Goal: Information Seeking & Learning: Learn about a topic

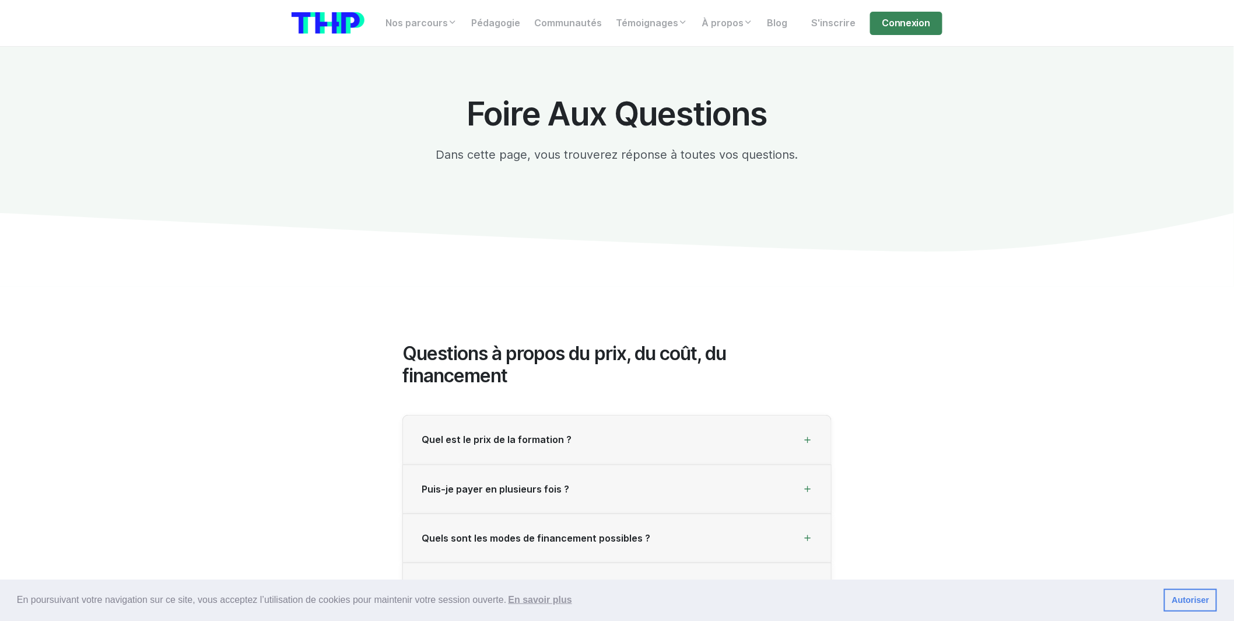
click at [870, 23] on li "S'inscrire" at bounding box center [837, 23] width 65 height 23
click at [875, 23] on link "Connexion" at bounding box center [906, 23] width 72 height 23
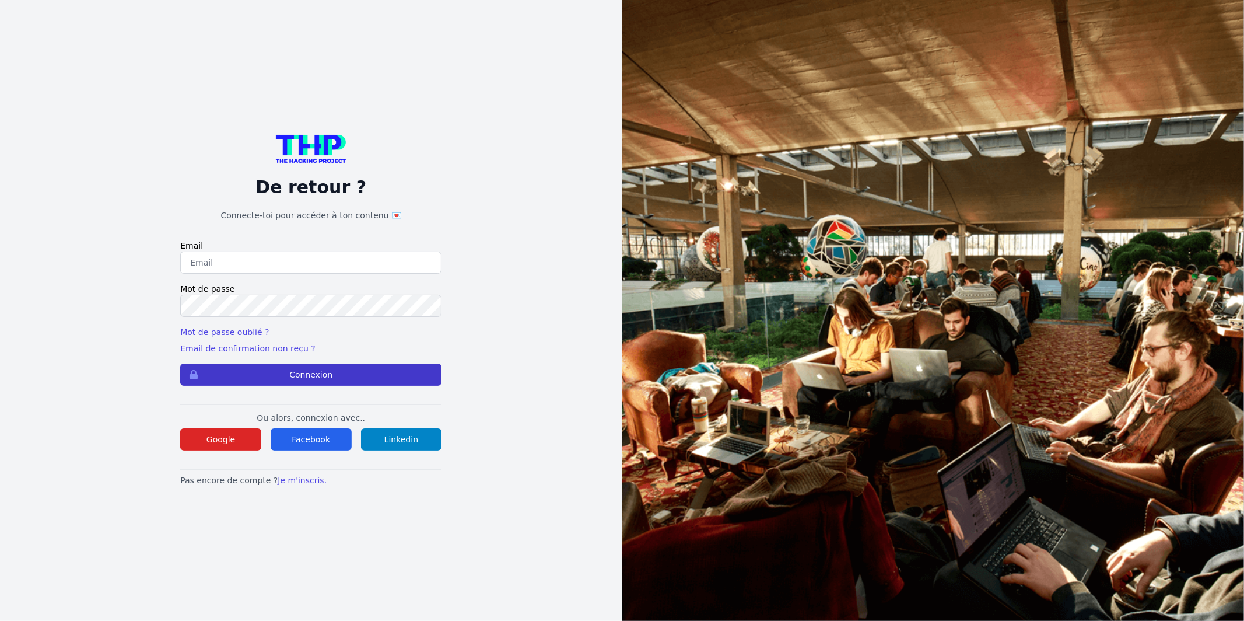
type input "Enzonatali75@gmail.com"
click at [405, 373] on button "Connexion" at bounding box center [310, 374] width 261 height 22
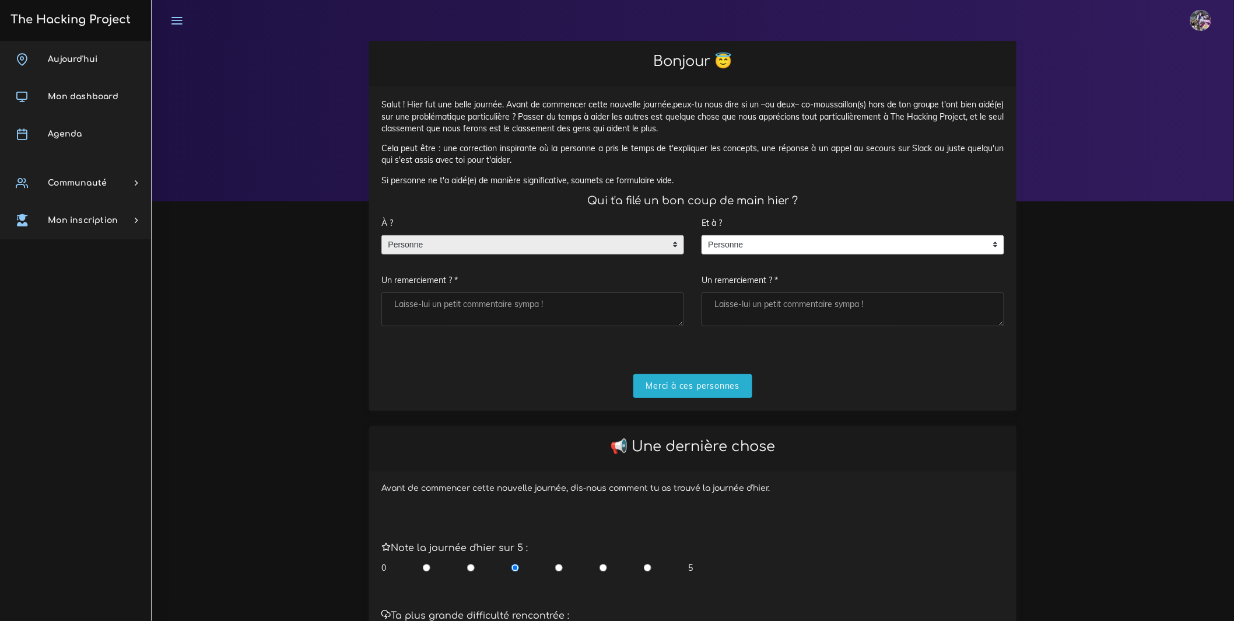
click at [490, 254] on span "Personne" at bounding box center [524, 245] width 284 height 19
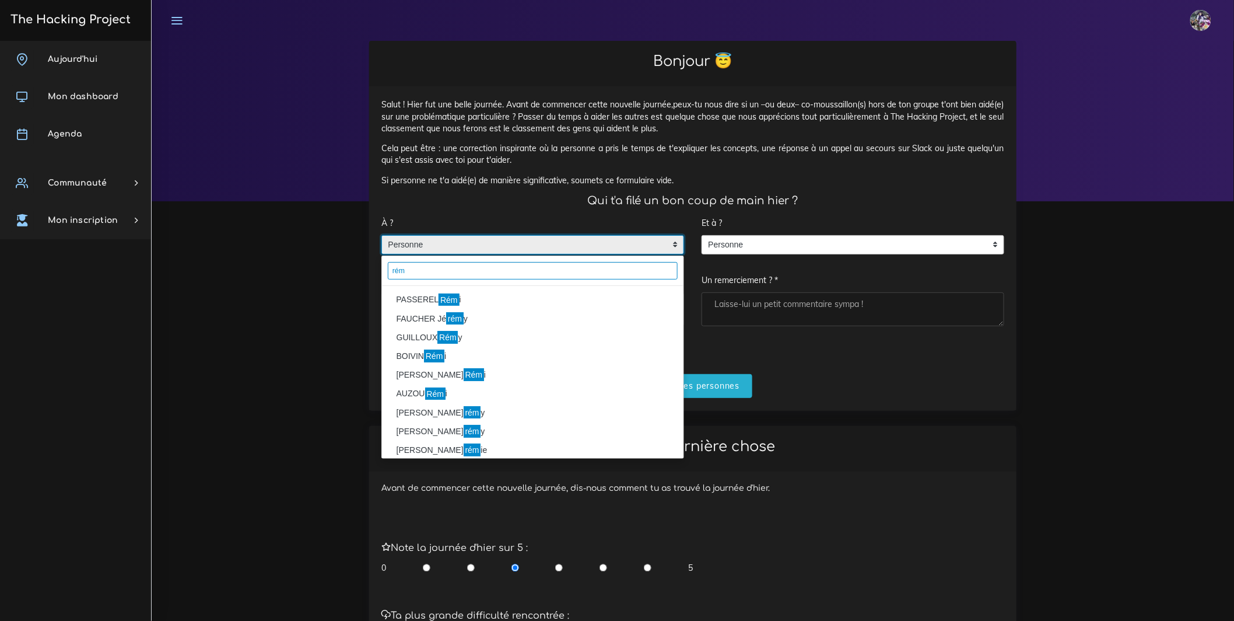
type input "rém"
click at [493, 307] on li "PASSEREL Rém i" at bounding box center [533, 299] width 302 height 19
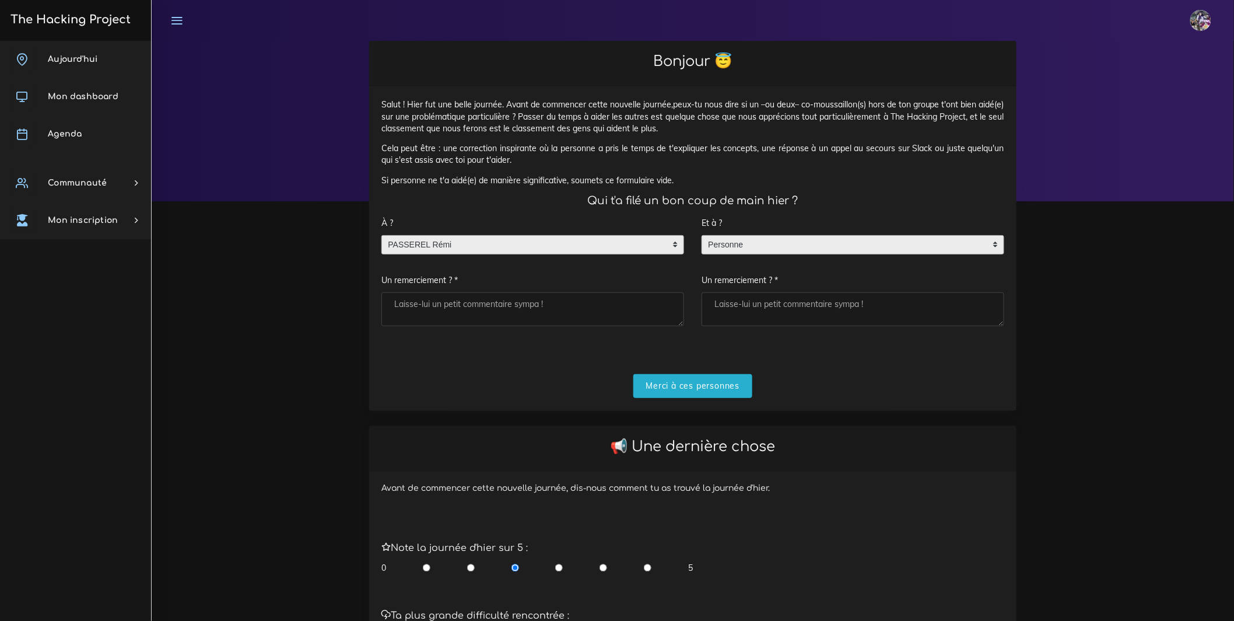
click at [817, 254] on span "Personne" at bounding box center [844, 245] width 284 height 19
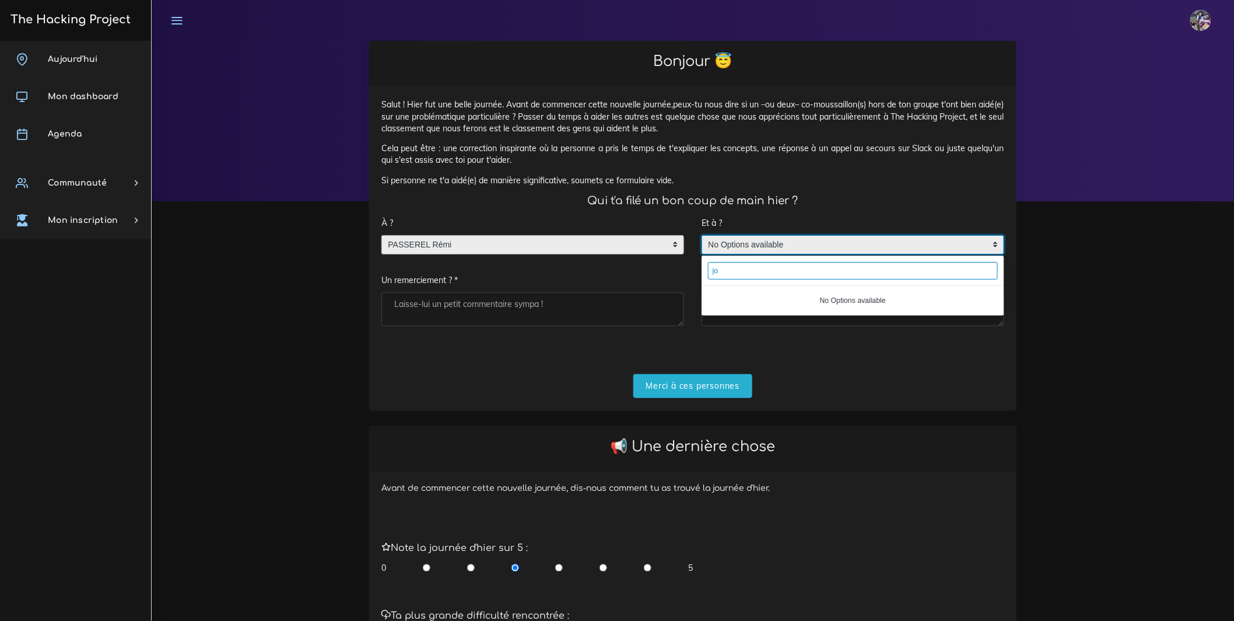
type input "j"
click at [785, 279] on input "j" at bounding box center [853, 270] width 290 height 17
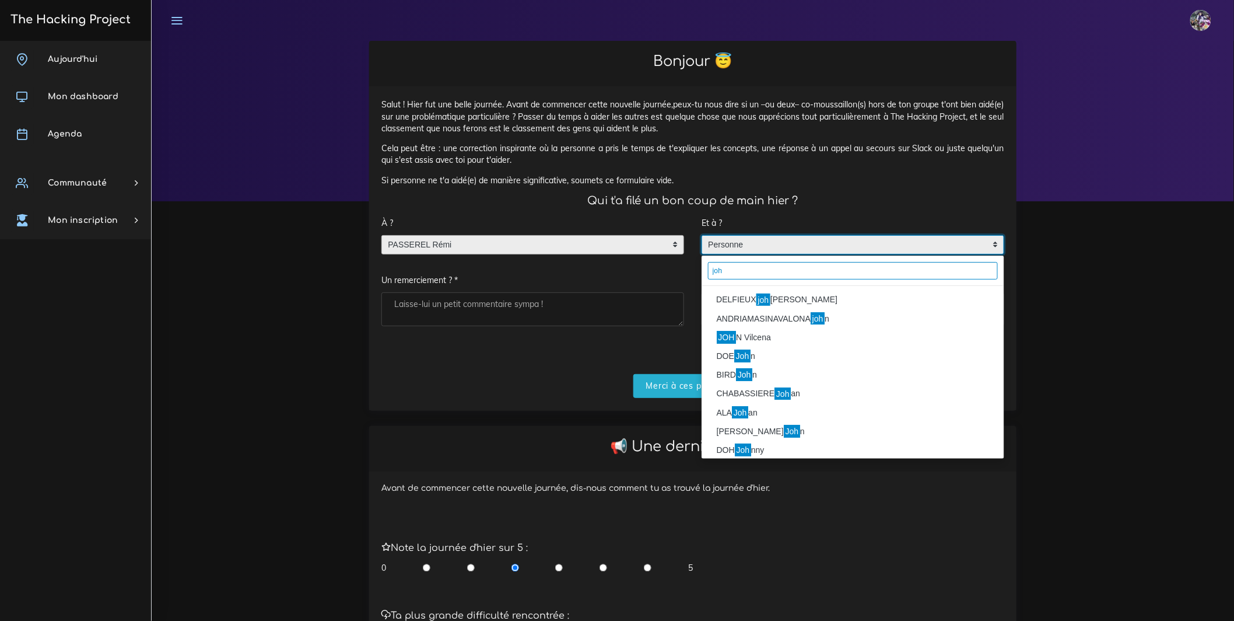
type input "joh"
click at [780, 309] on li "DELFIEUX joh anna" at bounding box center [853, 299] width 302 height 19
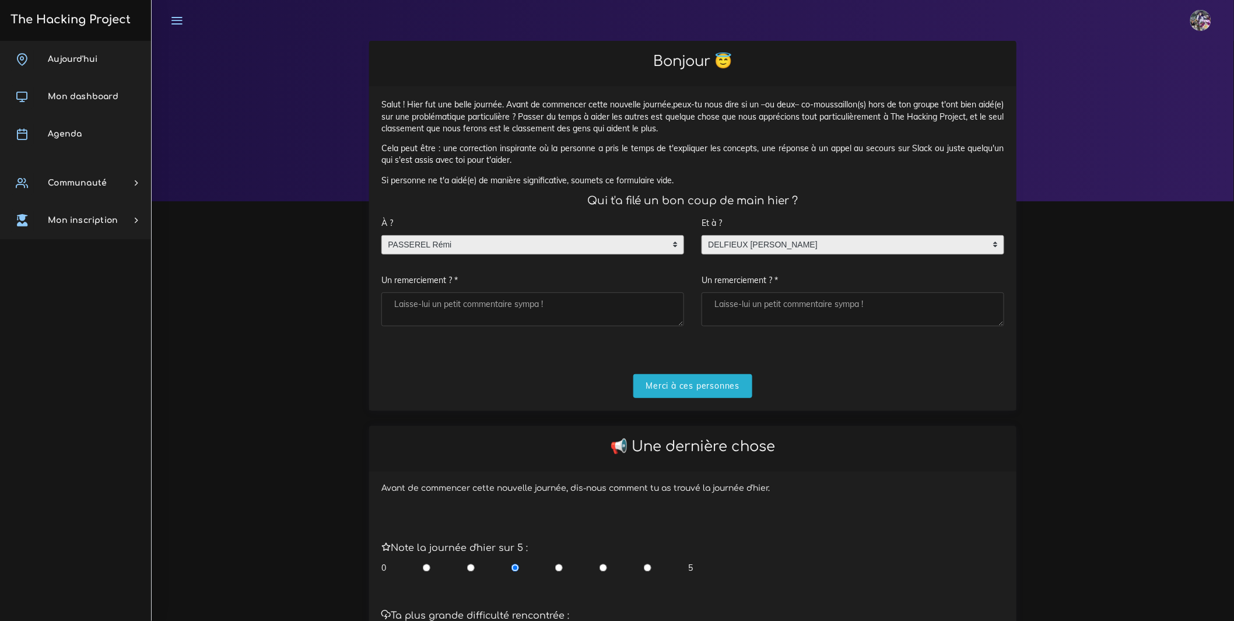
click at [628, 326] on textarea "Un remerciement ? *" at bounding box center [532, 309] width 303 height 34
click at [684, 396] on input "Merci à ces personnes" at bounding box center [693, 386] width 120 height 24
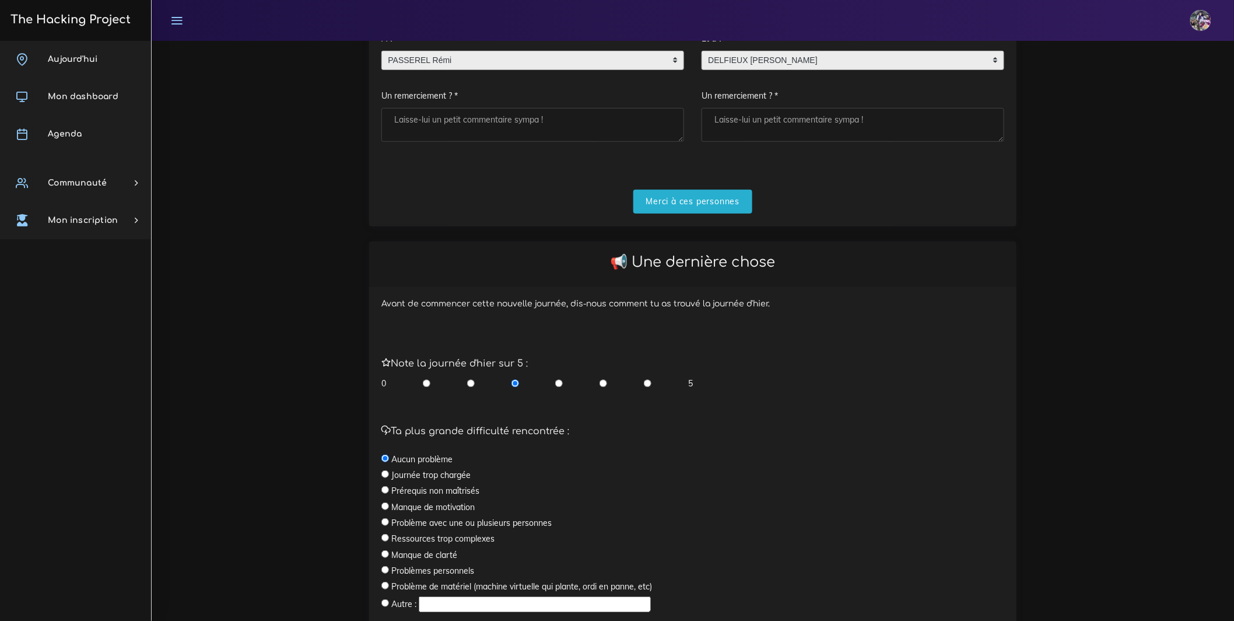
scroll to position [276, 0]
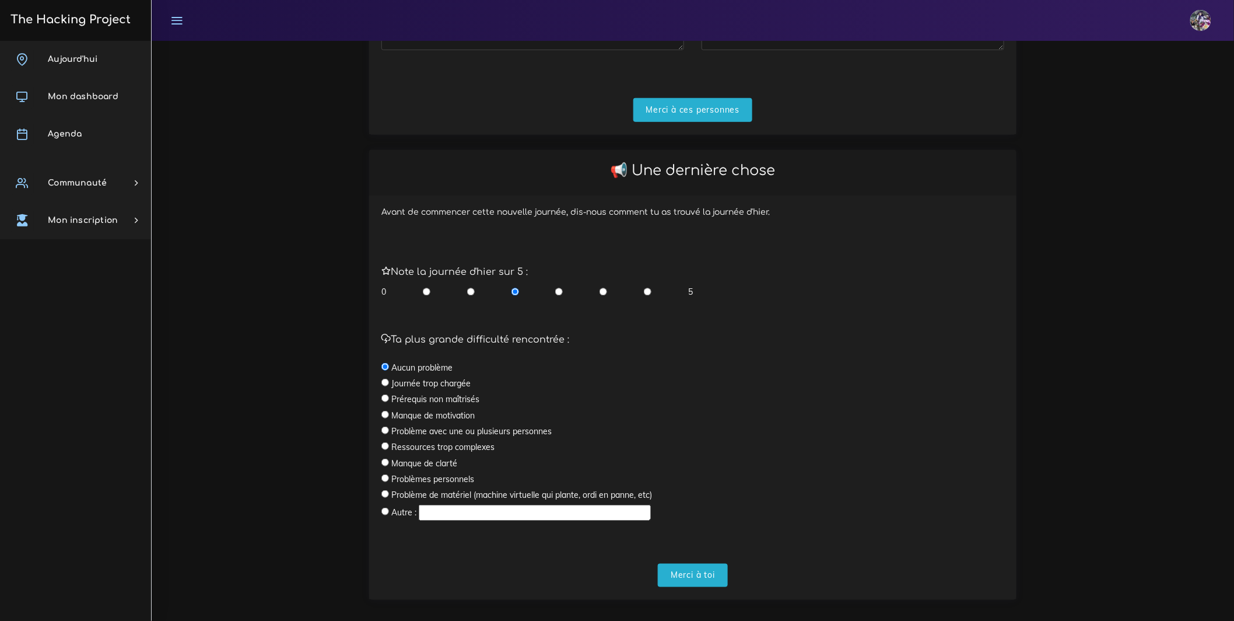
click at [659, 297] on div "0 5" at bounding box center [536, 292] width 311 height 12
click at [476, 297] on div "0 5" at bounding box center [536, 292] width 311 height 12
click at [475, 297] on div "0 5" at bounding box center [536, 292] width 311 height 12
click at [456, 421] on label "Manque de motivation" at bounding box center [432, 415] width 83 height 12
click at [393, 421] on label "Manque de motivation" at bounding box center [432, 415] width 83 height 12
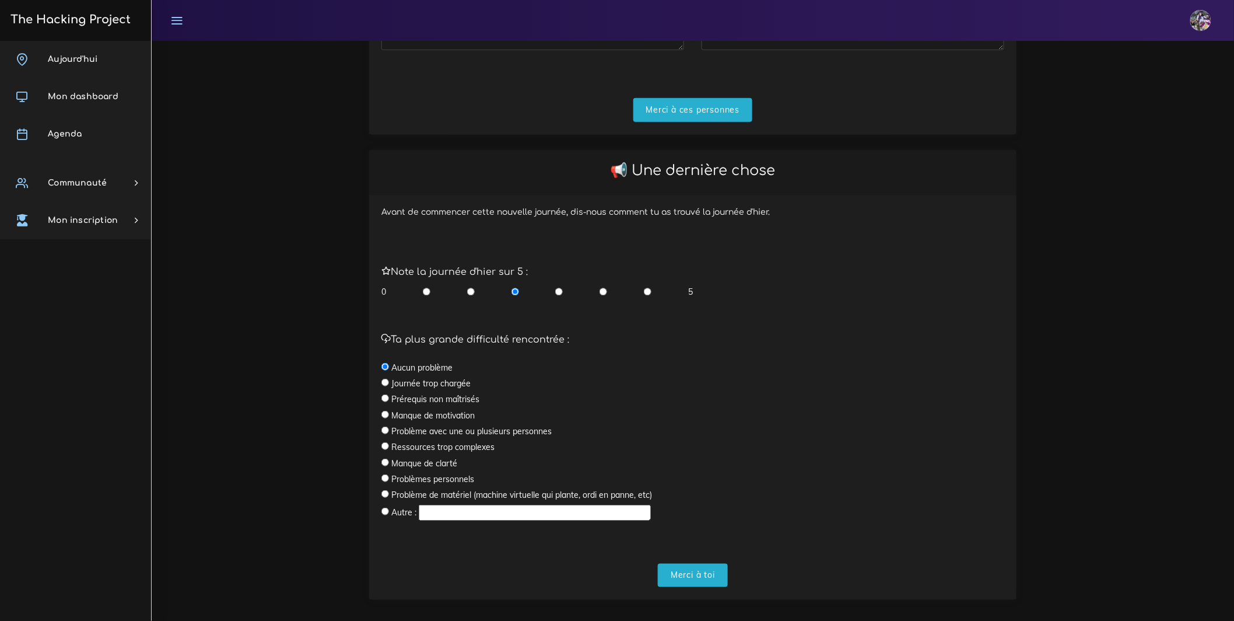
click at [390, 426] on div "Ta plus grande difficulté rencontrée : Aucun problème Journée trop chargée Prér…" at bounding box center [692, 428] width 623 height 188
click at [387, 418] on input "radio" at bounding box center [385, 415] width 8 height 8
radio input "true"
click at [470, 297] on input "radio" at bounding box center [471, 292] width 8 height 12
radio input "true"
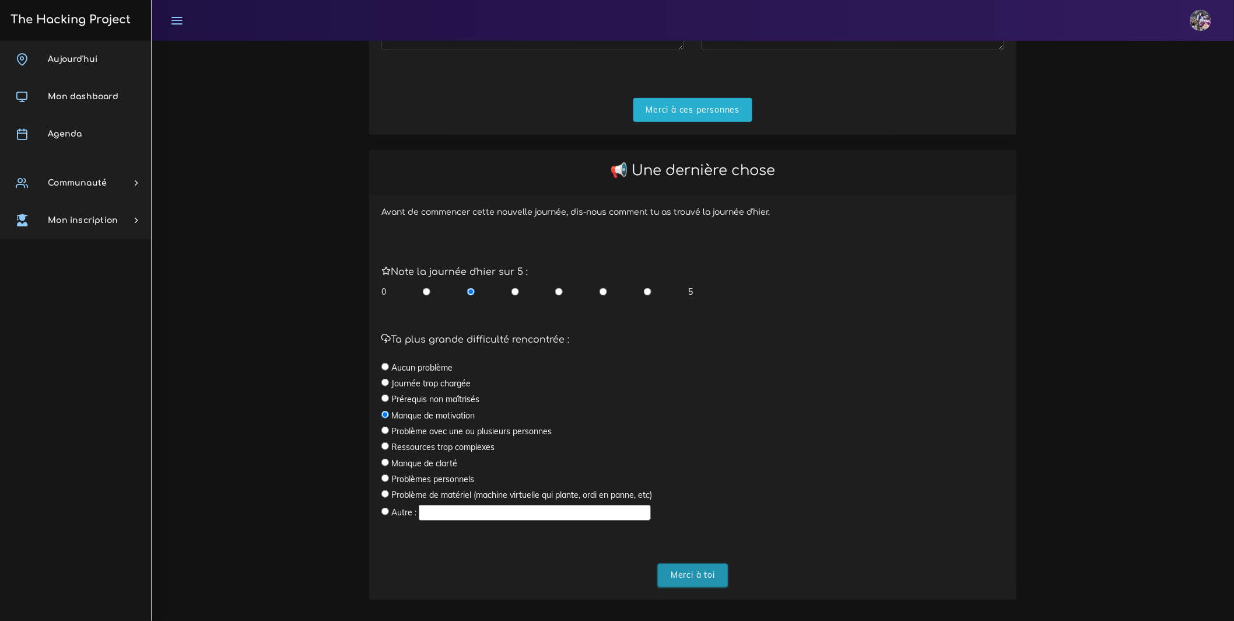
click at [708, 580] on input "Merci à toi" at bounding box center [693, 575] width 70 height 24
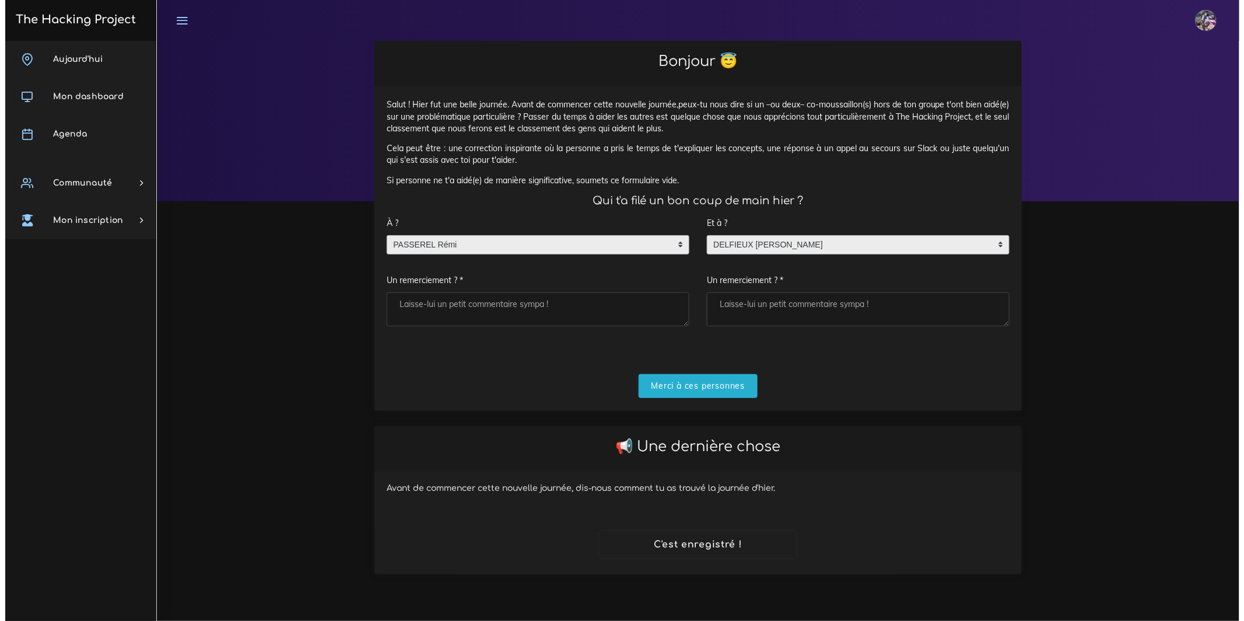
scroll to position [0, 0]
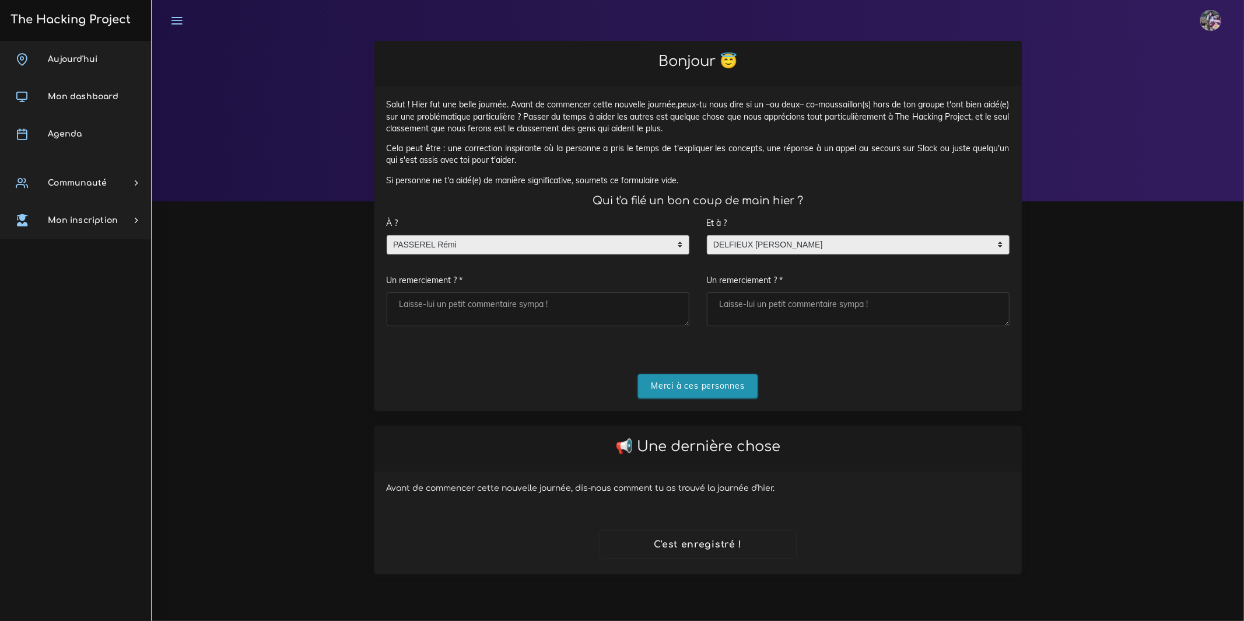
click at [712, 398] on input "Merci à ces personnes" at bounding box center [698, 386] width 120 height 24
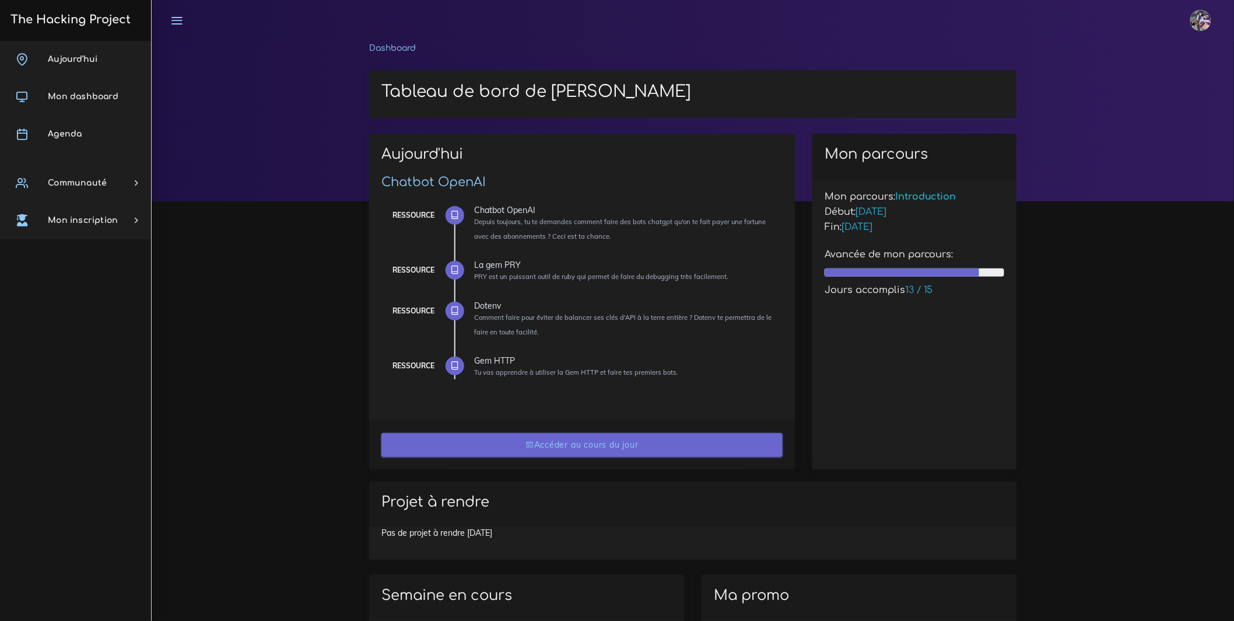
click at [535, 454] on link "Accéder au cours du jour" at bounding box center [581, 445] width 401 height 24
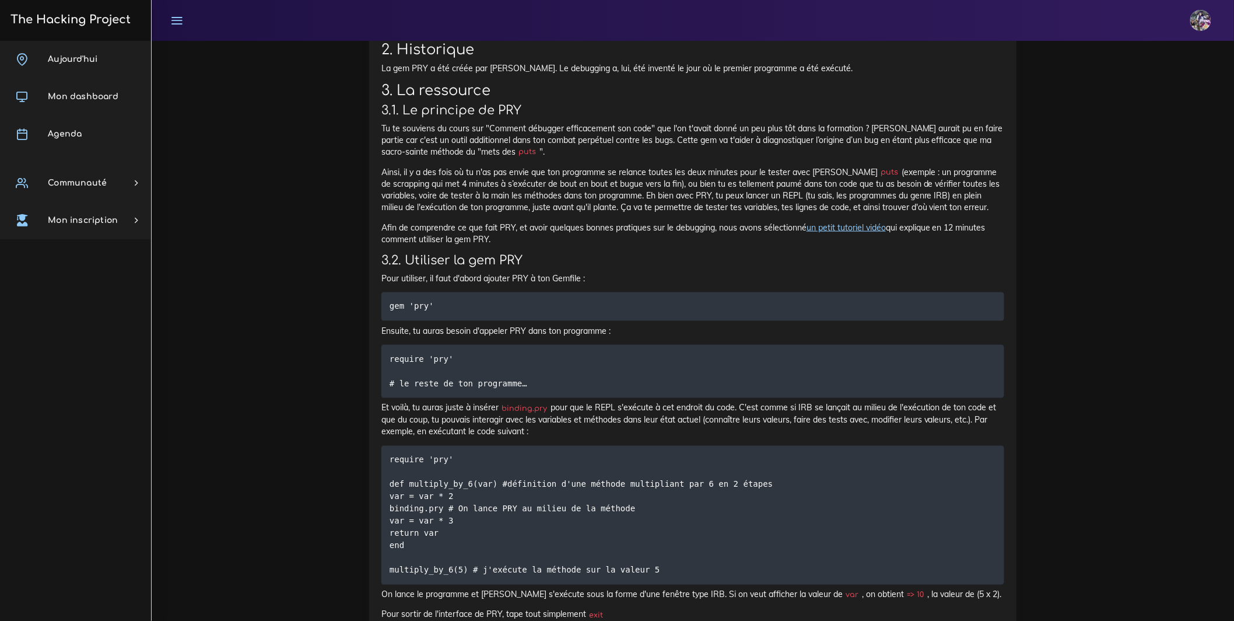
scroll to position [2383, 0]
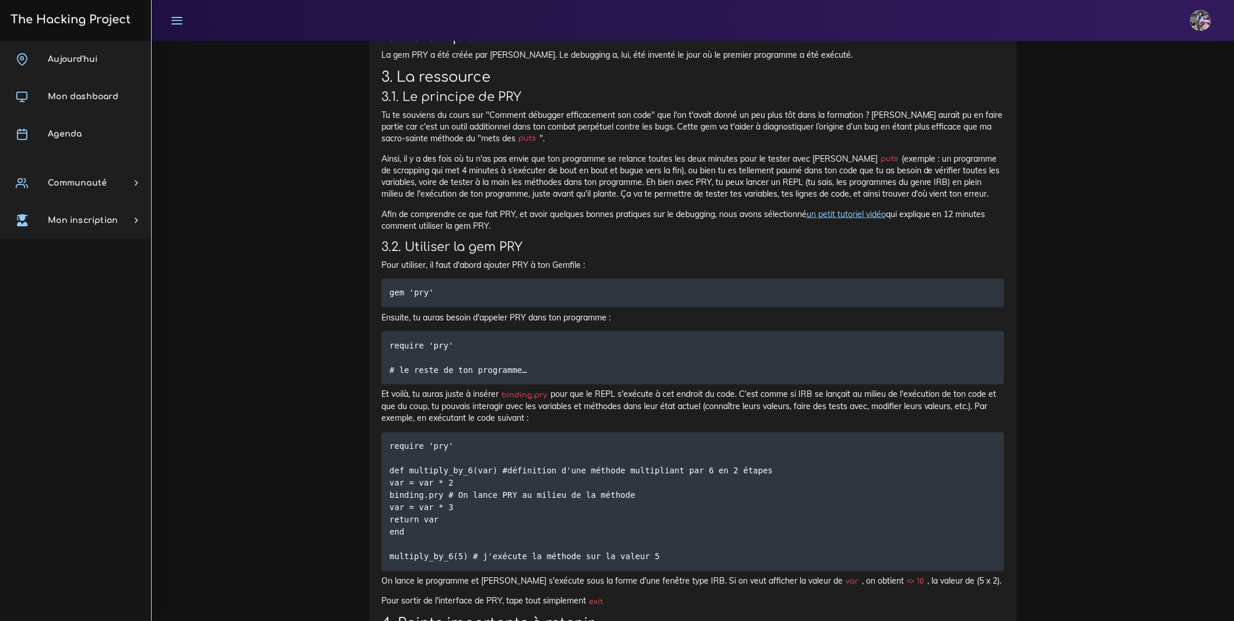
click at [482, 7] on link "PRY" at bounding box center [475, 2] width 16 height 10
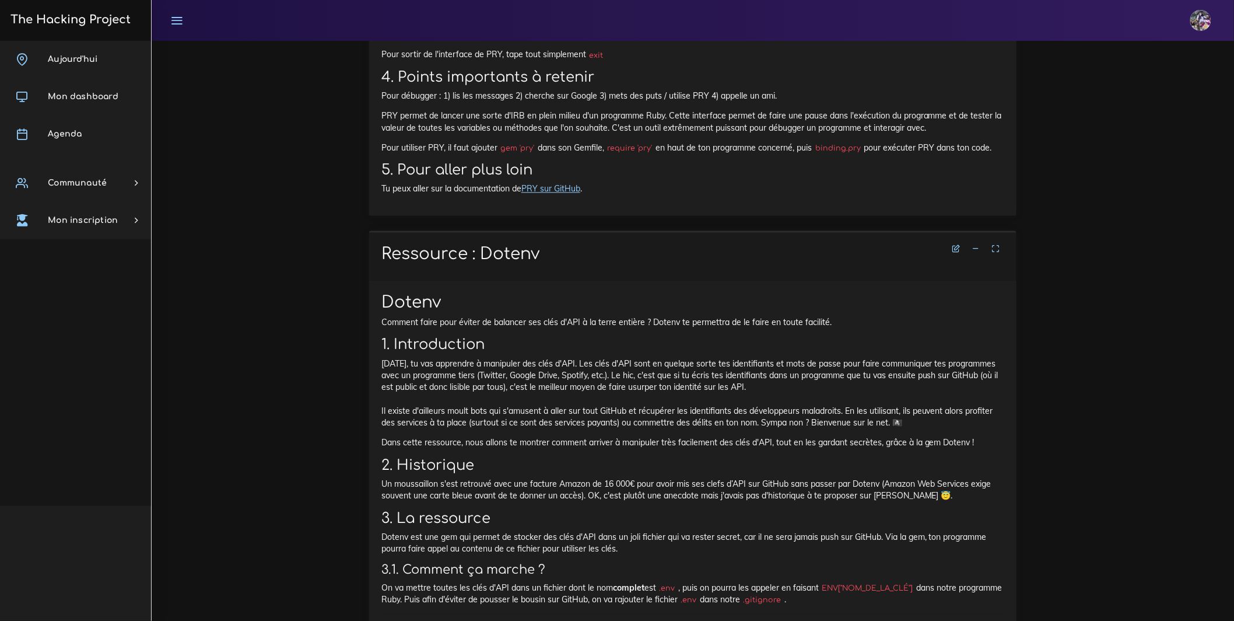
scroll to position [2937, 0]
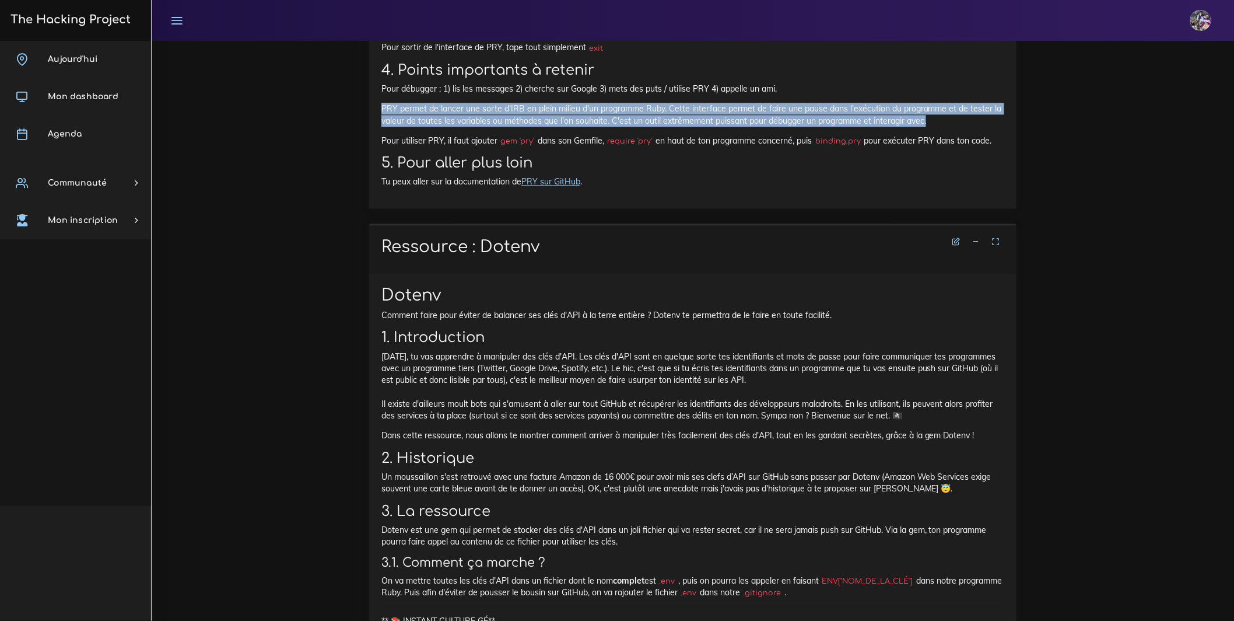
drag, startPoint x: 412, startPoint y: 489, endPoint x: 940, endPoint y: 512, distance: 529.0
click at [940, 127] on p "PRY permet de lancer une sorte d'IRB en plein milieu d'un programme Ruby. Cette…" at bounding box center [692, 115] width 623 height 24
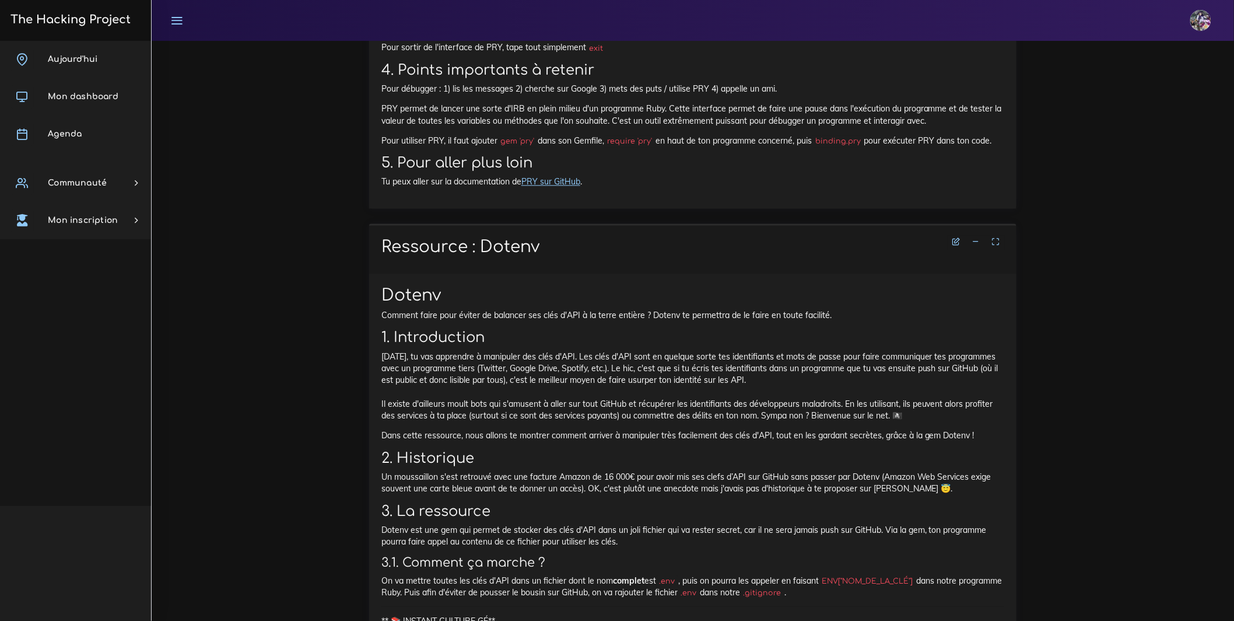
click at [480, 146] on p "Pour utiliser PRY, il faut ajouter gem 'pry' dans son Gemfile, require 'pry' en…" at bounding box center [692, 141] width 623 height 12
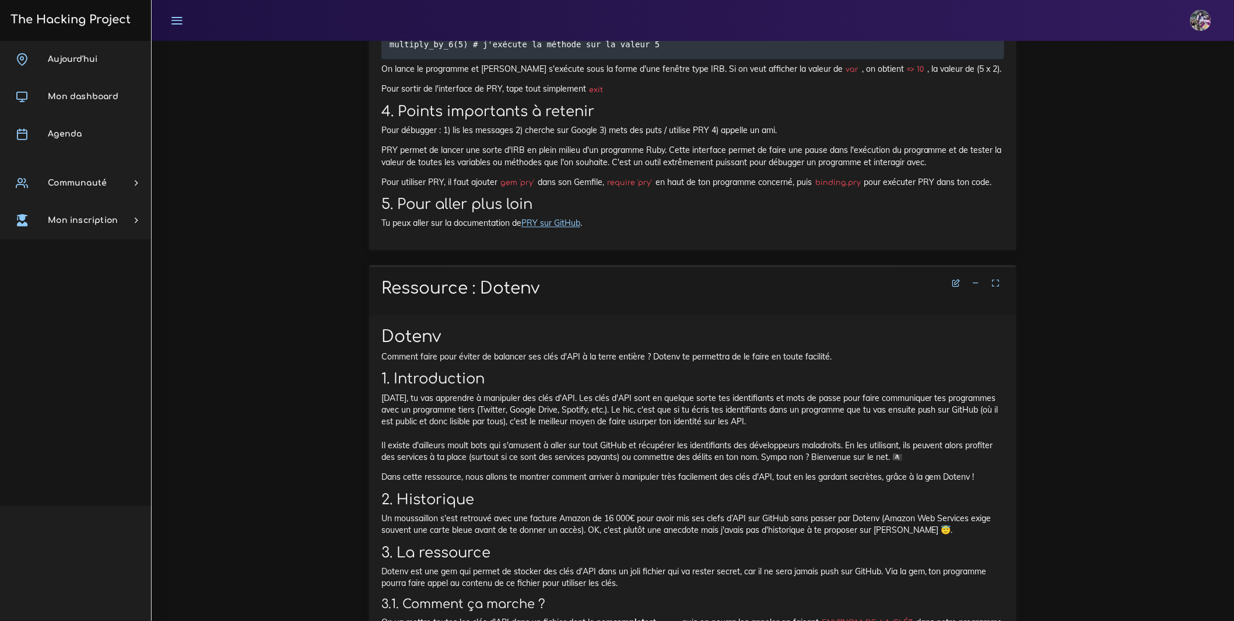
scroll to position [2887, 0]
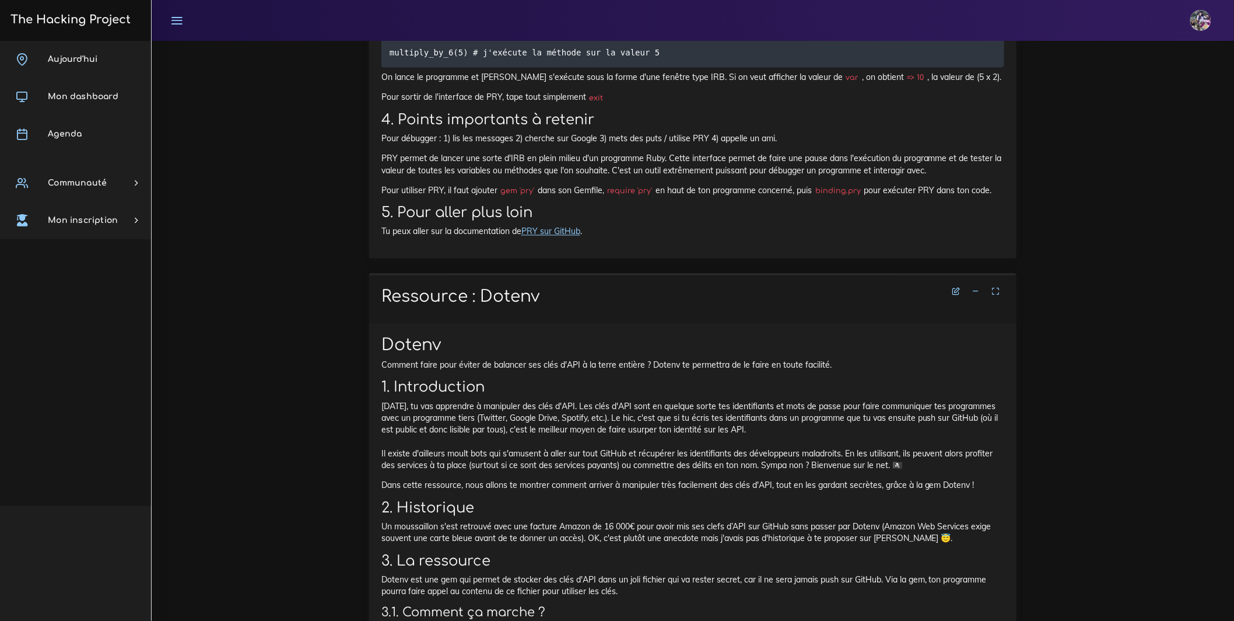
drag, startPoint x: 383, startPoint y: 100, endPoint x: 602, endPoint y: 111, distance: 219.6
copy p "Pour utiliser, il faut d'abord ajouter PRY à ton Gemfile"
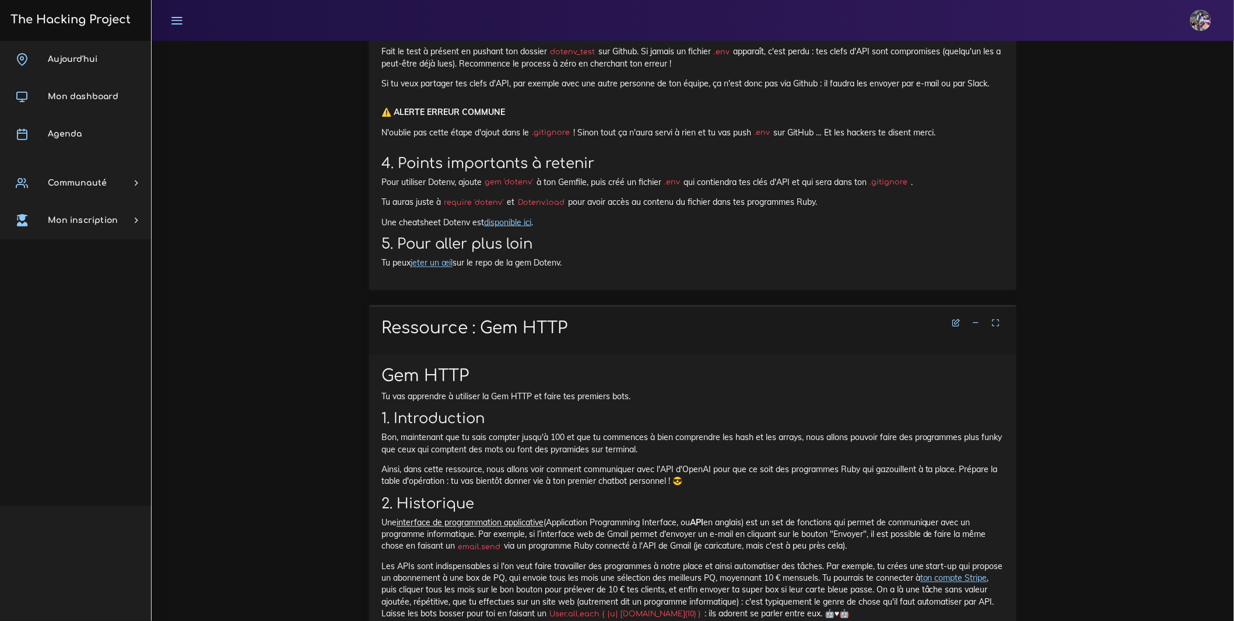
scroll to position [4456, 0]
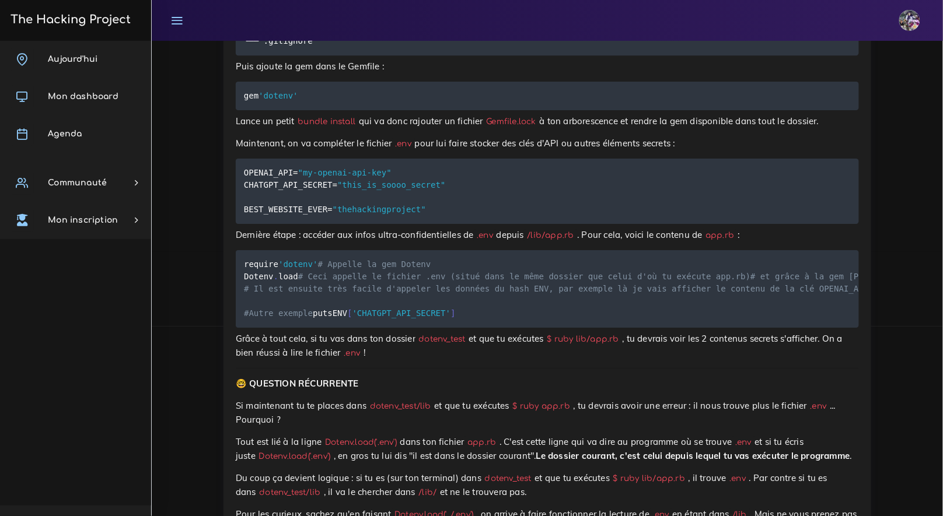
scroll to position [4003, 0]
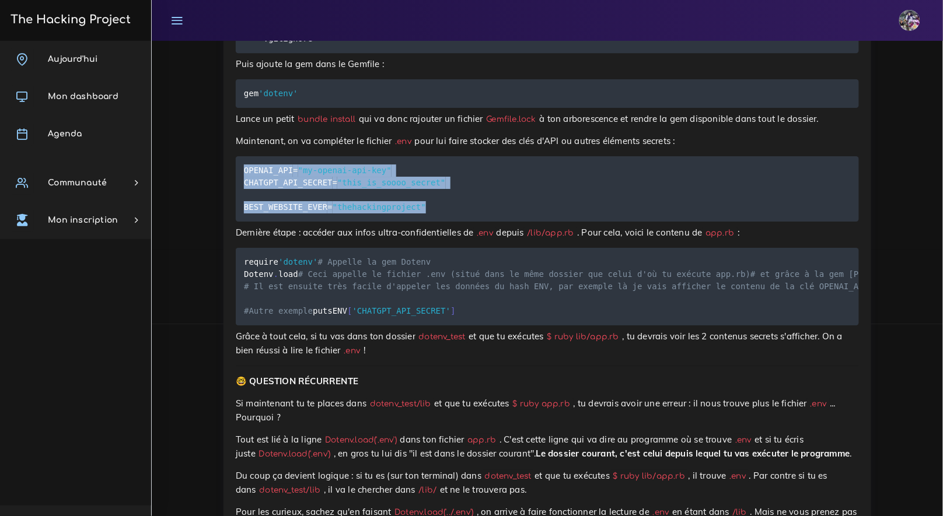
drag, startPoint x: 461, startPoint y: 415, endPoint x: 237, endPoint y: 370, distance: 228.3
click at [237, 222] on pre "OPENAI_API = "my-openai-api-key" CHATGPT_API_SECRET = "this_is_soooo_secret" BE…" at bounding box center [547, 188] width 623 height 65
copy code "OPENAI_API = "my-openai-api-key" CHATGPT_API_SECRET = "this_is_soooo_secret" BE…"
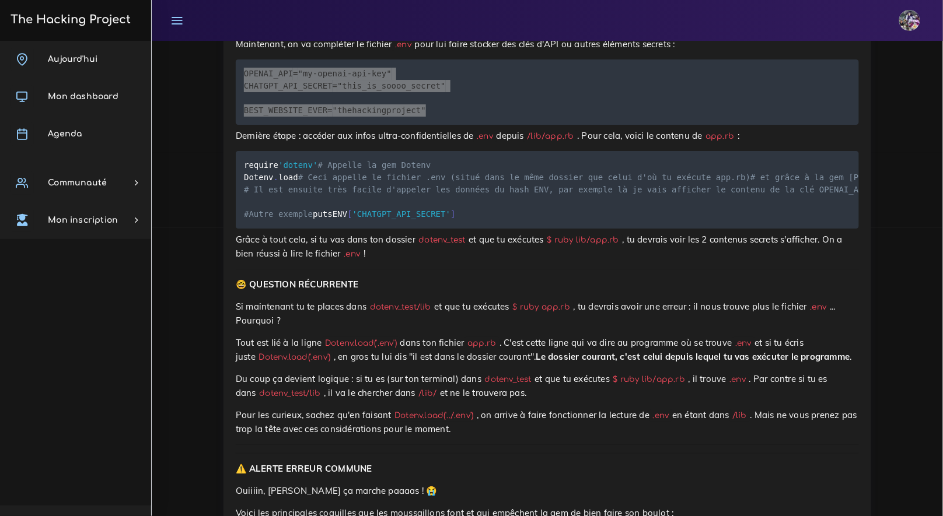
scroll to position [4249, 0]
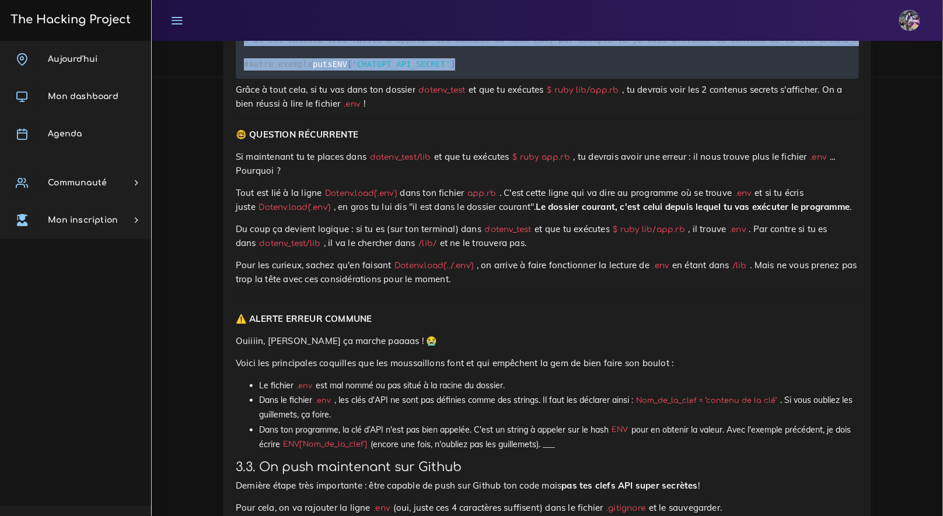
drag, startPoint x: 243, startPoint y: 229, endPoint x: 393, endPoint y: 344, distance: 188.5
click at [393, 71] on code "require 'dotenv' # Appelle la gem Dotenv Dotenv . load # Ceci appelle le fichie…" at bounding box center [728, 40] width 969 height 62
copy code "require 'dotenv' # Appelle la gem Dotenv Dotenv . load # Ceci appelle le fichie…"
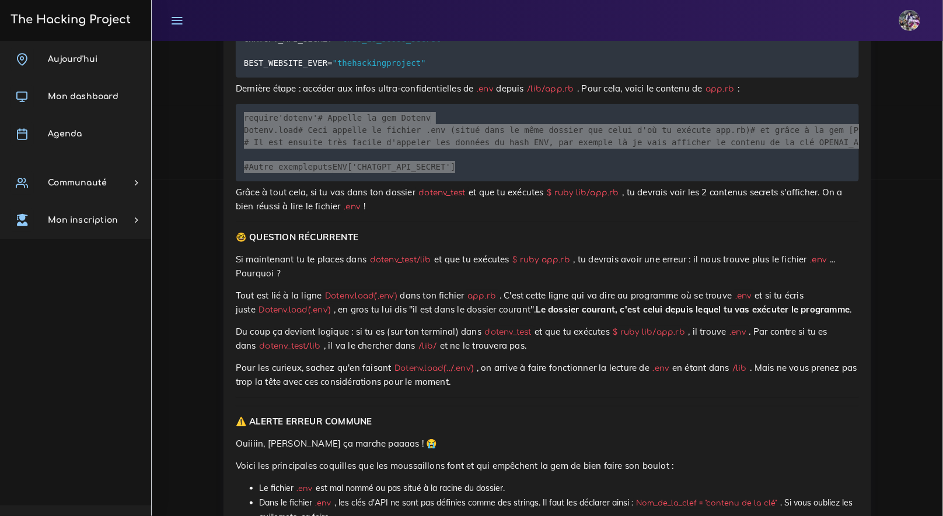
scroll to position [4177, 0]
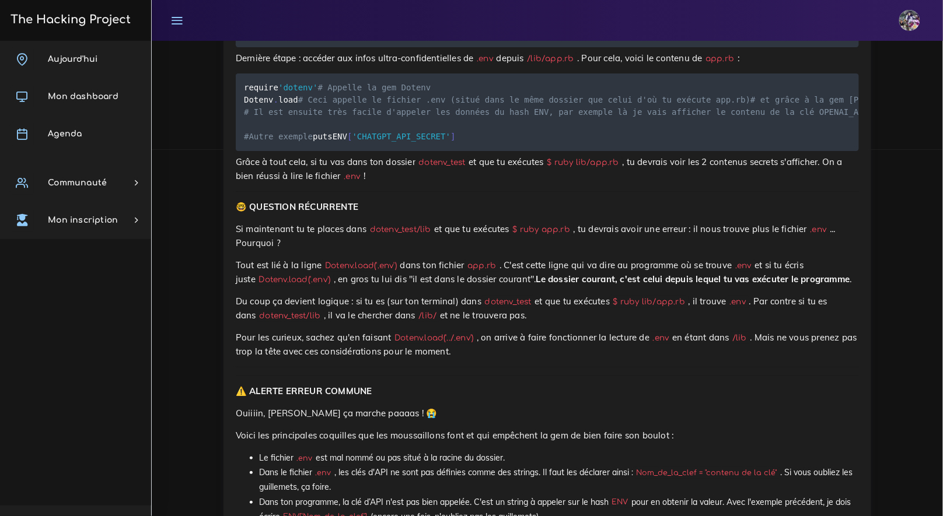
click at [493, 151] on pre "require 'dotenv' # Appelle la gem Dotenv Dotenv . load # Ceci appelle le fichie…" at bounding box center [547, 112] width 623 height 78
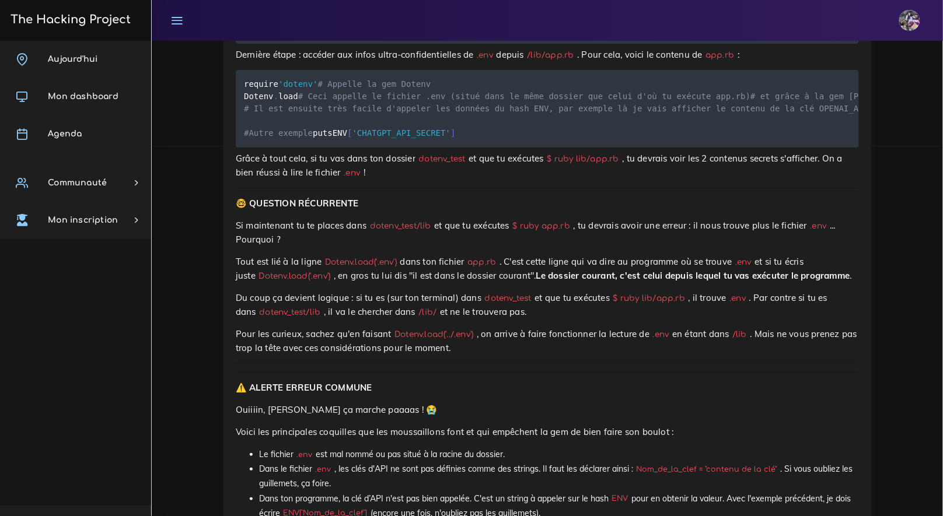
scroll to position [4196, 0]
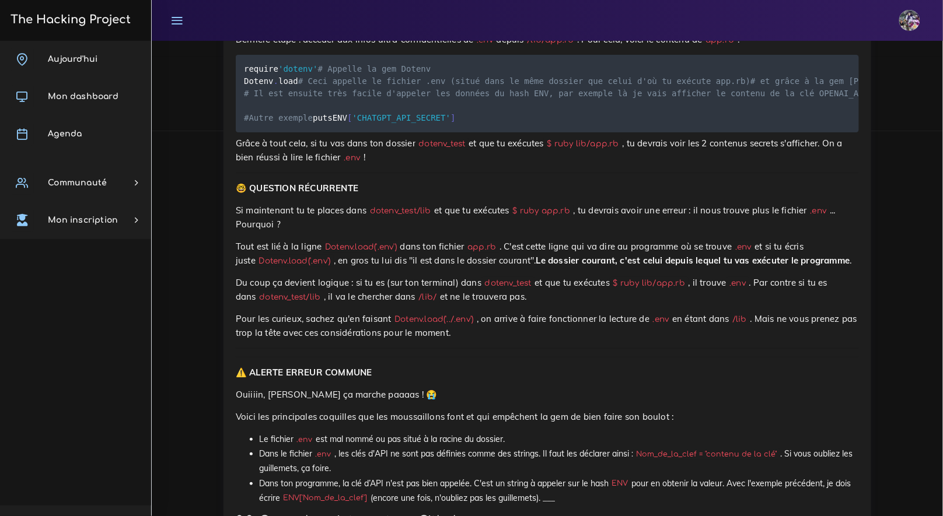
click at [622, 150] on code "$ ruby lib/app.rb" at bounding box center [583, 144] width 79 height 12
drag, startPoint x: 629, startPoint y: 429, endPoint x: 565, endPoint y: 429, distance: 64.2
click at [565, 150] on code "$ ruby lib/app.rb" at bounding box center [583, 144] width 79 height 12
copy code "ruby lib/app.rb"
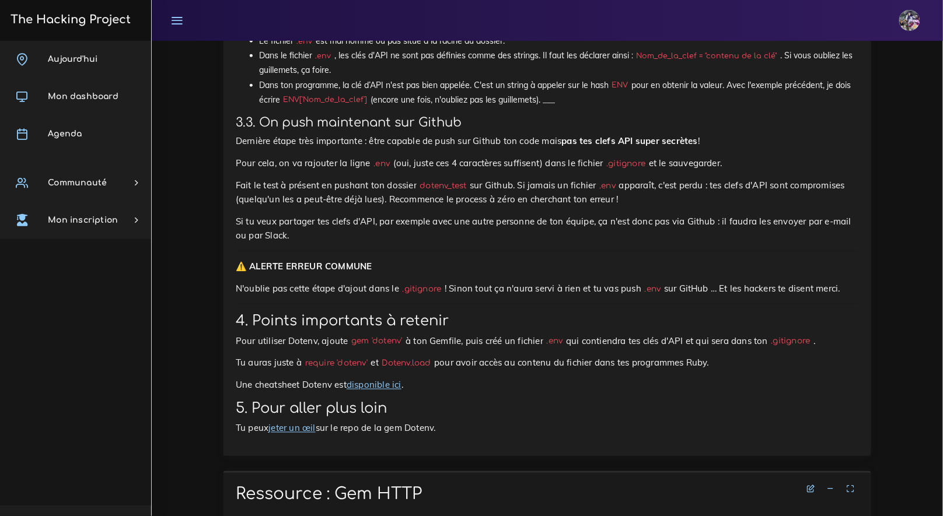
scroll to position [4336, 0]
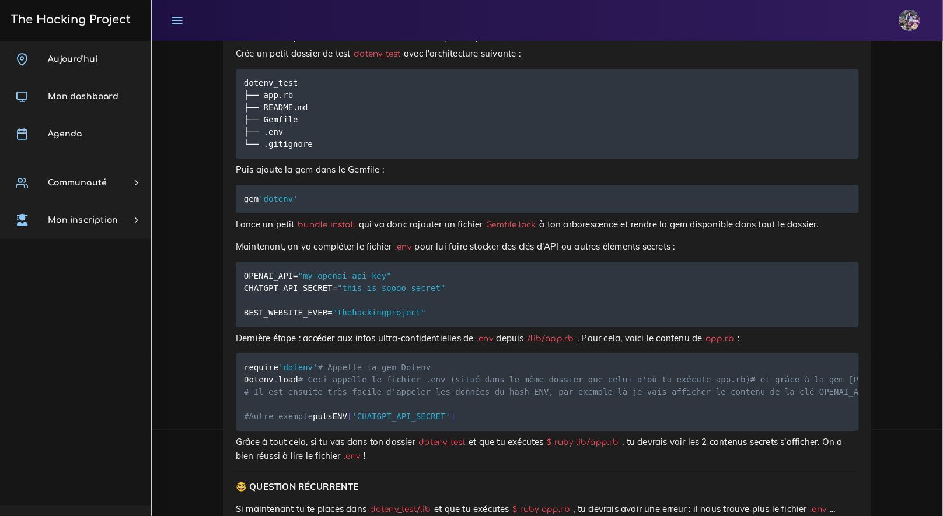
scroll to position [3900, 0]
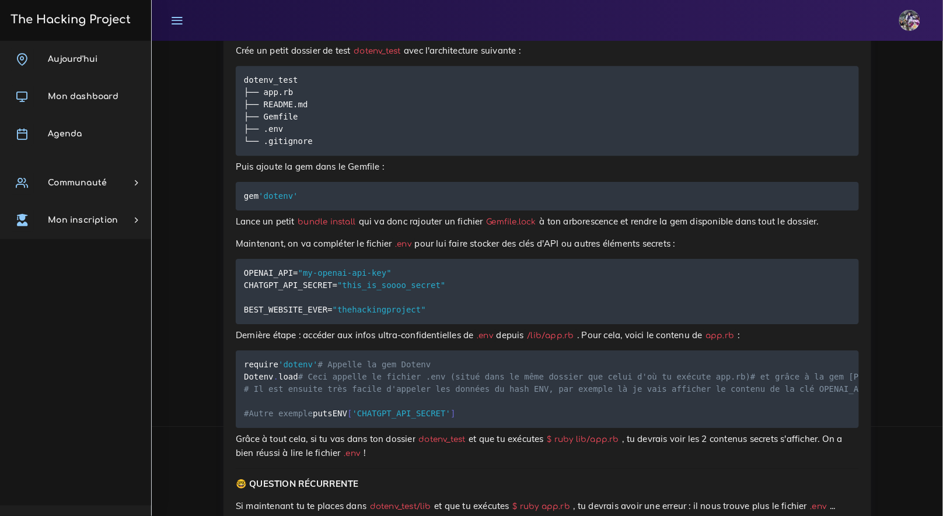
click at [248, 148] on code "dotenv_test ├── app.rb ├── README.md ├── Gemfile ├── .env └── .gitignore" at bounding box center [280, 110] width 72 height 74
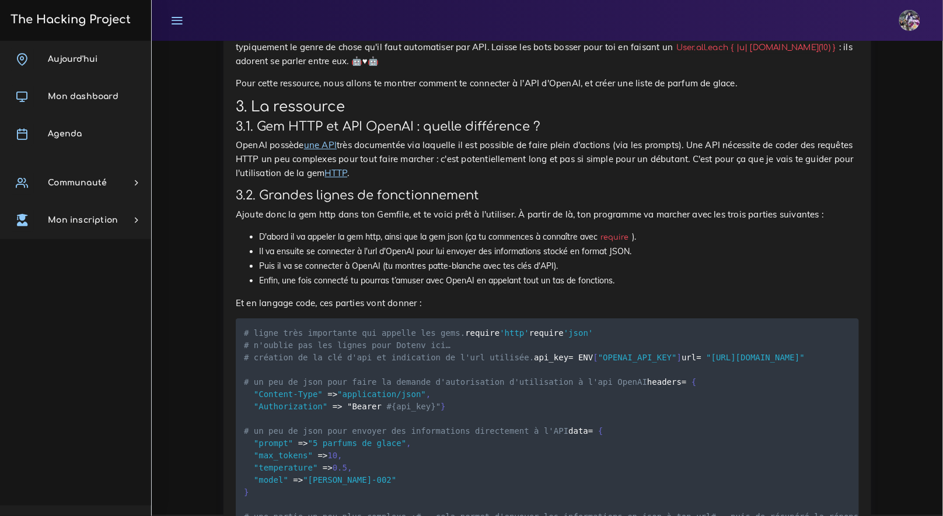
scroll to position [5355, 0]
drag, startPoint x: 230, startPoint y: 91, endPoint x: 503, endPoint y: 97, distance: 272.5
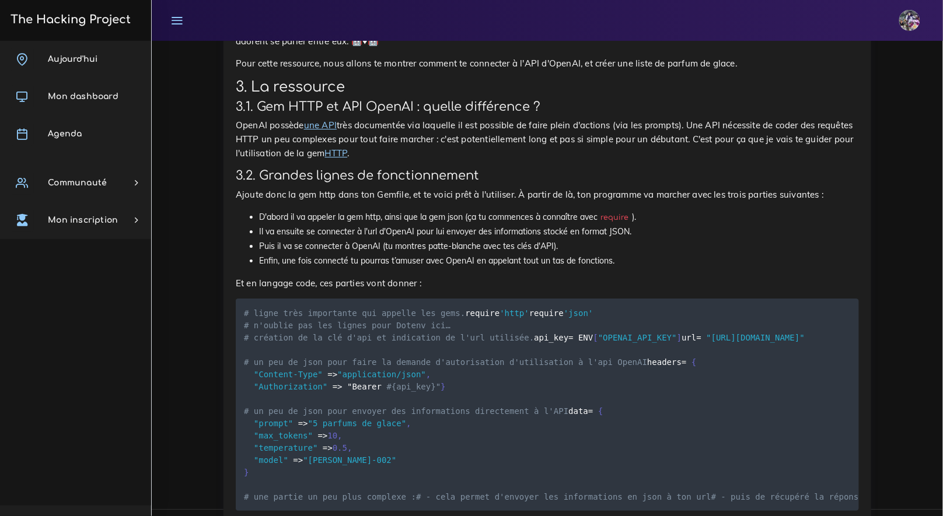
scroll to position [5373, 0]
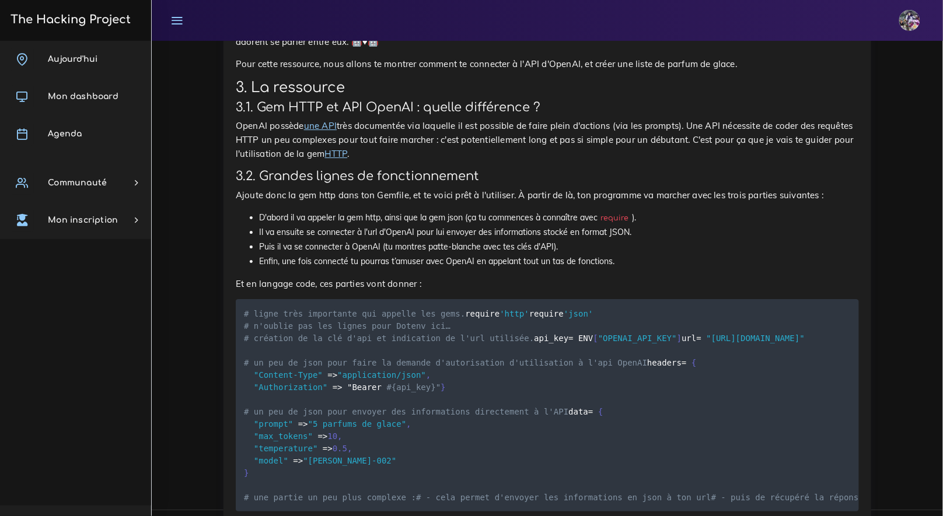
drag, startPoint x: 593, startPoint y: 164, endPoint x: 464, endPoint y: 162, distance: 128.9
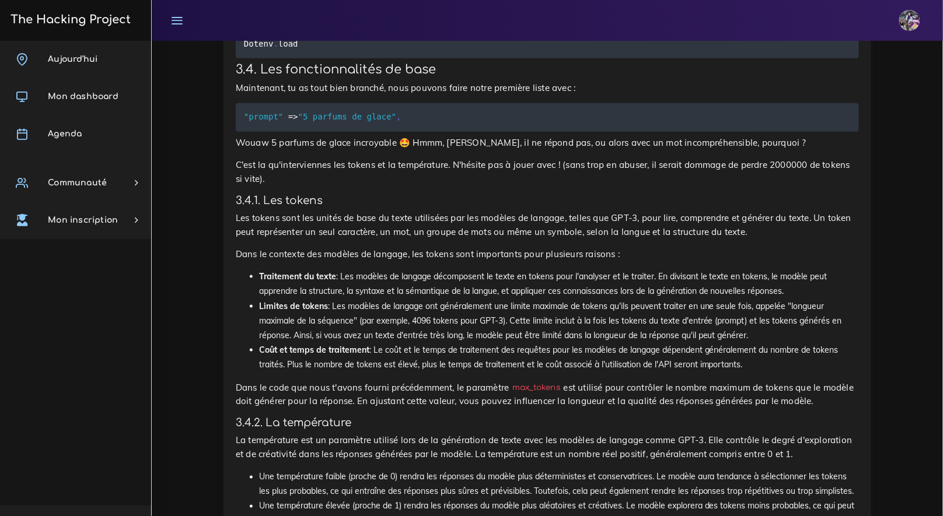
scroll to position [5998, 0]
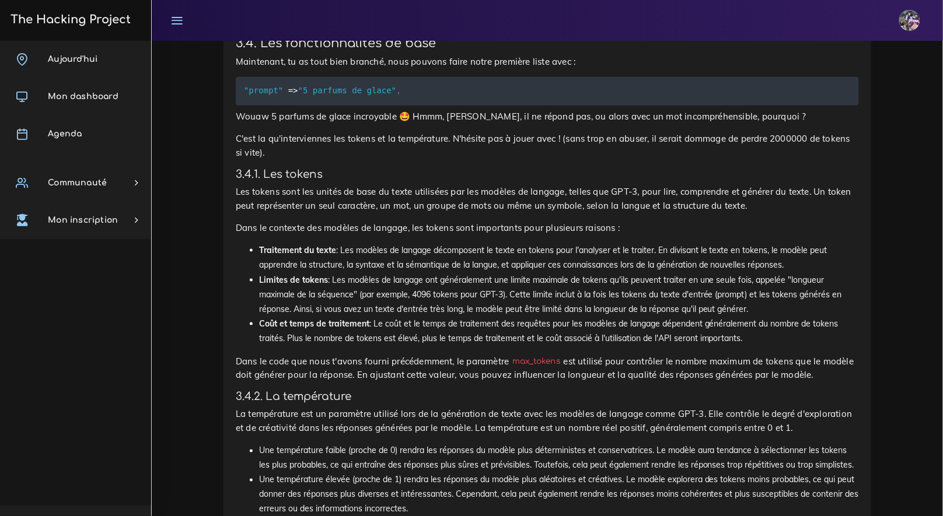
drag, startPoint x: 239, startPoint y: 253, endPoint x: 406, endPoint y: 380, distance: 209.4
copy code "# ligne très importante qui appelle les gems. require 'http' require 'json' # n…"
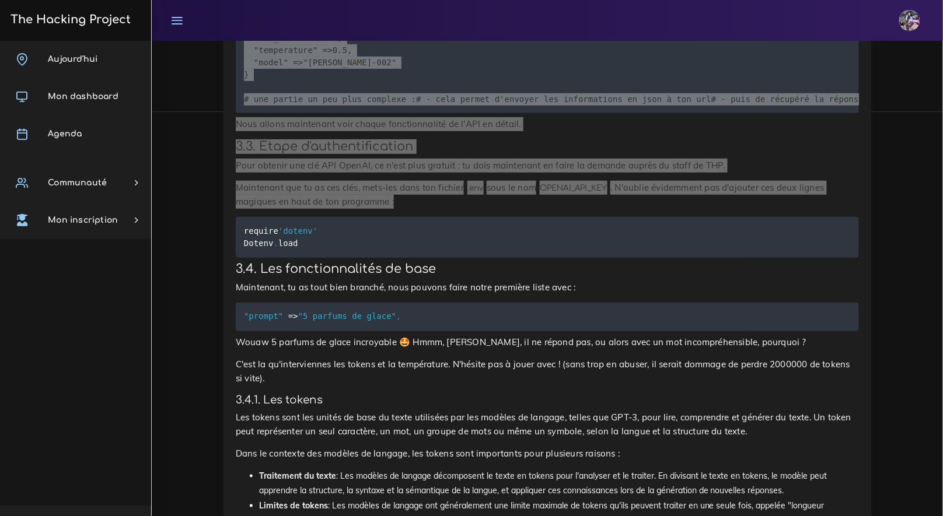
scroll to position [5764, 0]
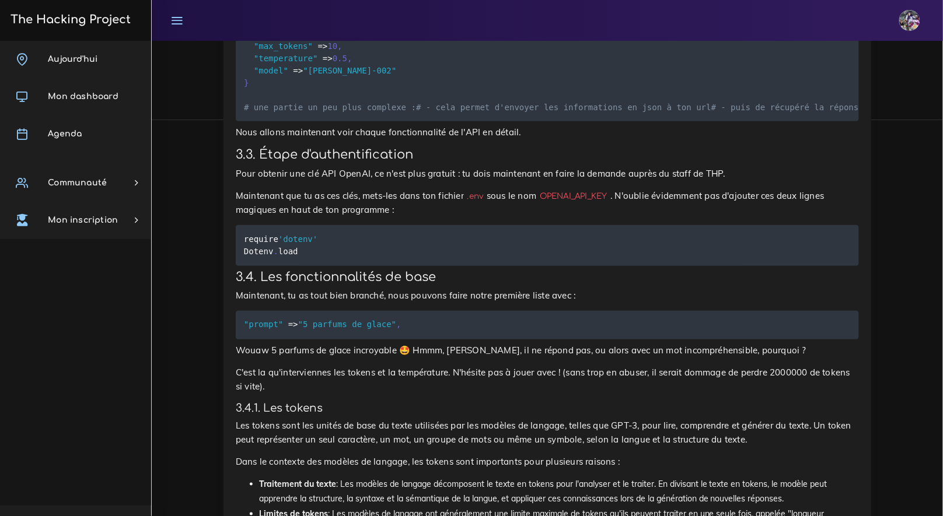
drag, startPoint x: 390, startPoint y: 122, endPoint x: 452, endPoint y: 128, distance: 62.2
drag, startPoint x: 468, startPoint y: 128, endPoint x: 456, endPoint y: 127, distance: 12.3
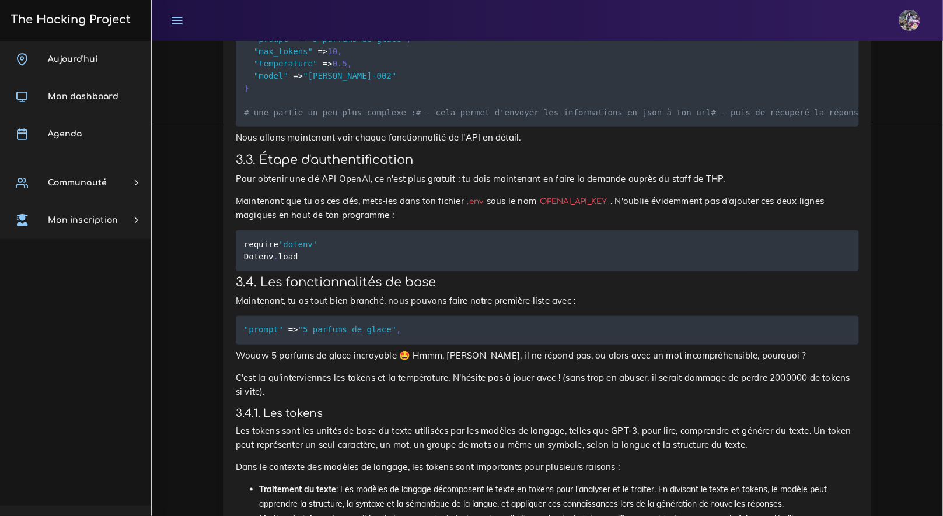
scroll to position [5758, 0]
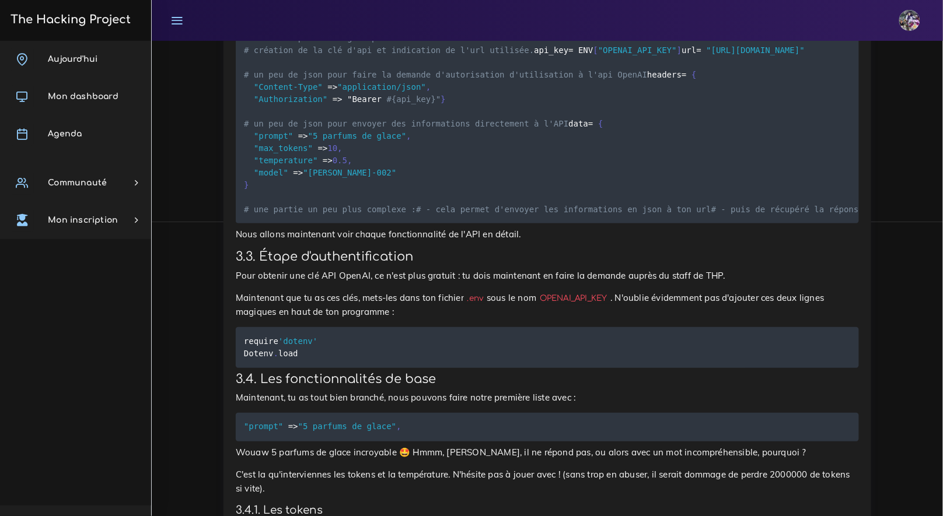
drag, startPoint x: 249, startPoint y: 207, endPoint x: 360, endPoint y: 215, distance: 111.1
drag, startPoint x: 321, startPoint y: 209, endPoint x: 544, endPoint y: 216, distance: 222.4
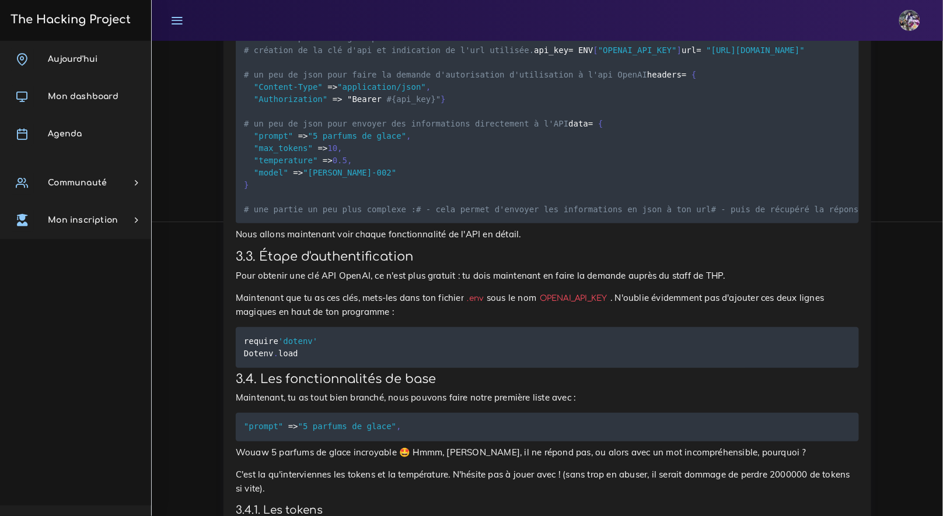
drag, startPoint x: 261, startPoint y: 229, endPoint x: 673, endPoint y: 229, distance: 411.8
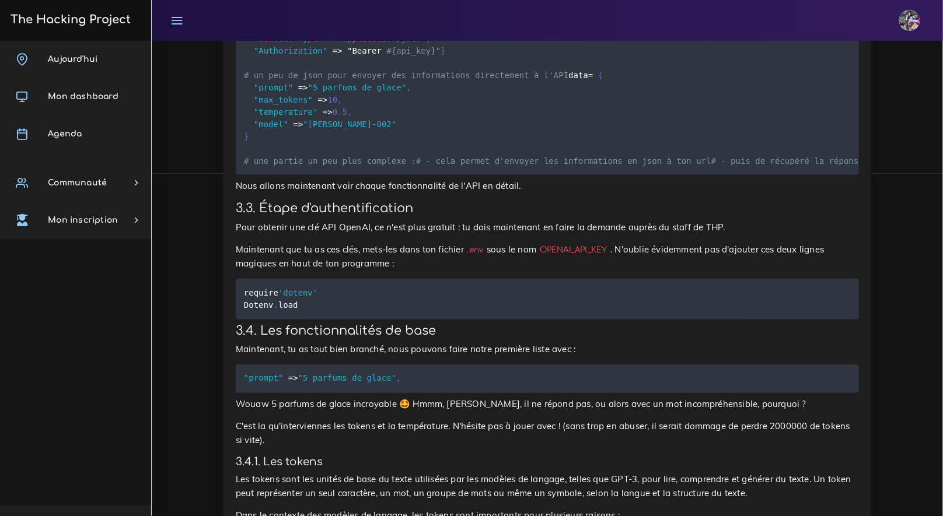
scroll to position [5645, 0]
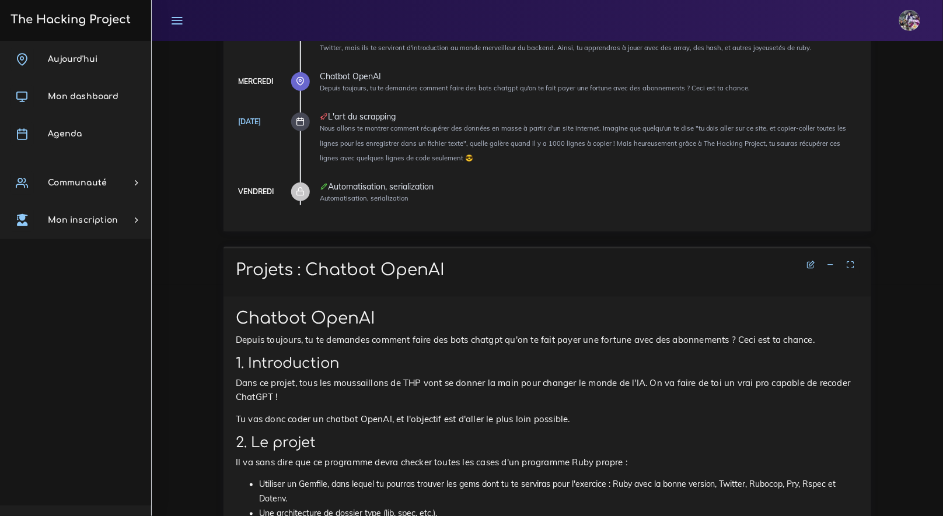
scroll to position [449, 0]
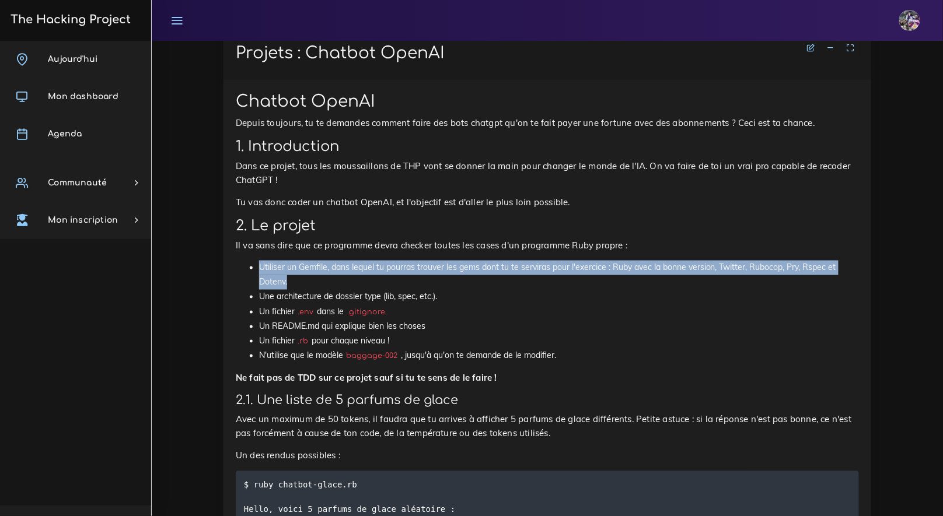
drag, startPoint x: 258, startPoint y: 265, endPoint x: 330, endPoint y: 285, distance: 74.4
click at [330, 285] on li "Utiliser un Gemfile, dans lequel tu pourras trouver les gems dont tu te servira…" at bounding box center [559, 275] width 600 height 29
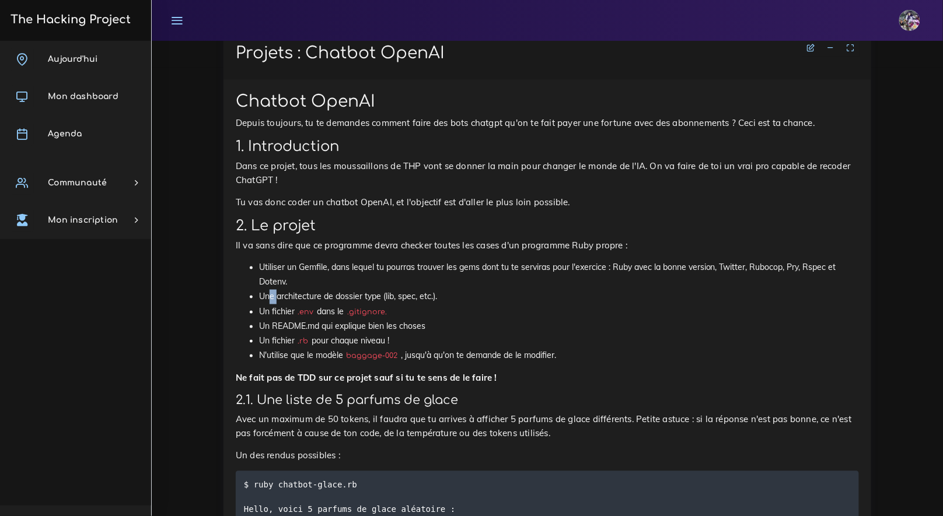
click at [276, 297] on li "Une architecture de dossier type (lib, spec, etc.)." at bounding box center [559, 297] width 600 height 15
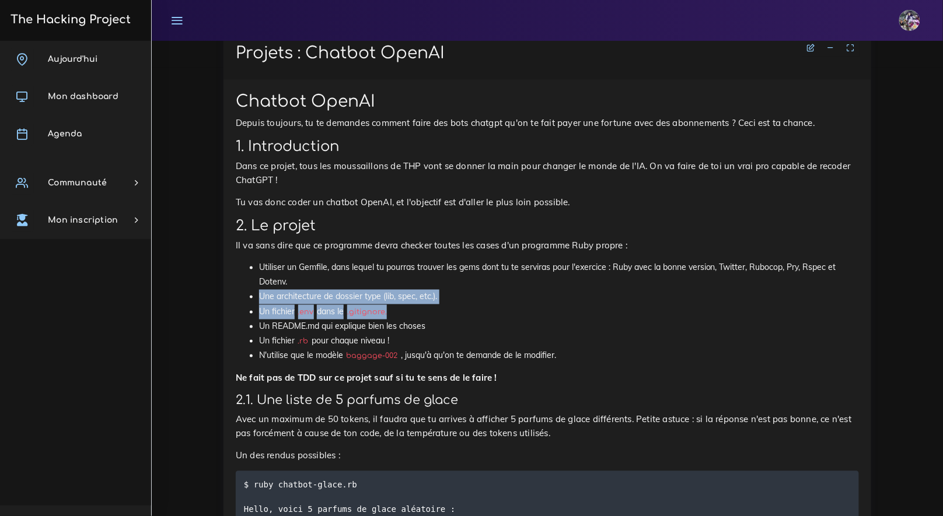
drag, startPoint x: 257, startPoint y: 297, endPoint x: 404, endPoint y: 309, distance: 147.4
click at [404, 309] on ul "Utiliser un Gemfile, dans lequel tu pourras trouver les gems dont tu te servira…" at bounding box center [547, 312] width 623 height 103
click at [437, 304] on li "Une architecture de dossier type (lib, spec, etc.)." at bounding box center [559, 297] width 600 height 15
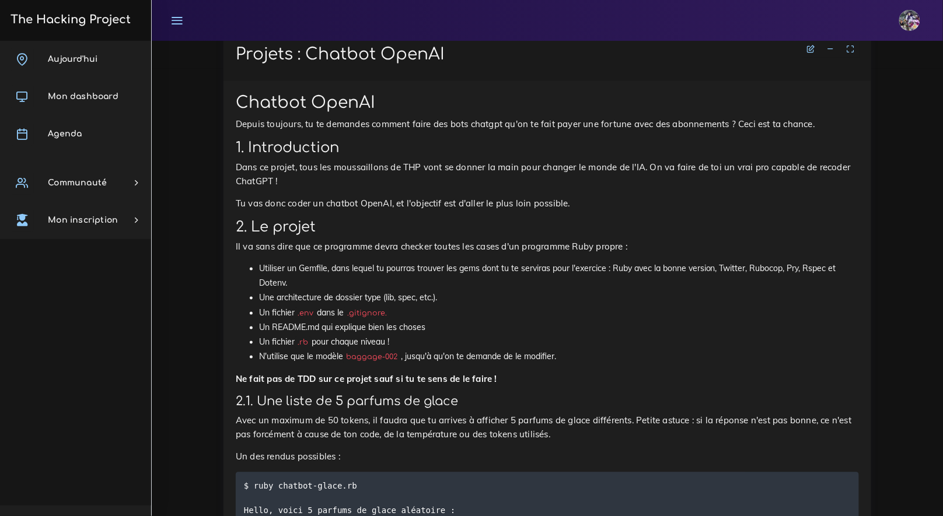
scroll to position [445, 0]
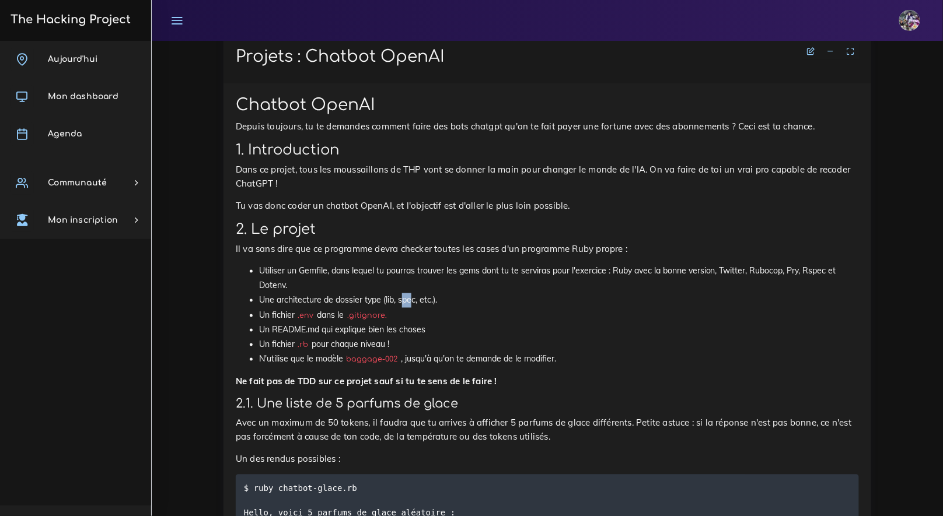
drag, startPoint x: 401, startPoint y: 300, endPoint x: 411, endPoint y: 303, distance: 10.5
click at [411, 303] on li "Une architecture de dossier type (lib, spec, etc.)." at bounding box center [559, 300] width 600 height 15
click at [414, 305] on li "Une architecture de dossier type (lib, spec, etc.)." at bounding box center [559, 300] width 600 height 15
drag, startPoint x: 414, startPoint y: 305, endPoint x: 396, endPoint y: 300, distance: 18.8
click at [395, 300] on li "Une architecture de dossier type (lib, spec, etc.)." at bounding box center [559, 300] width 600 height 15
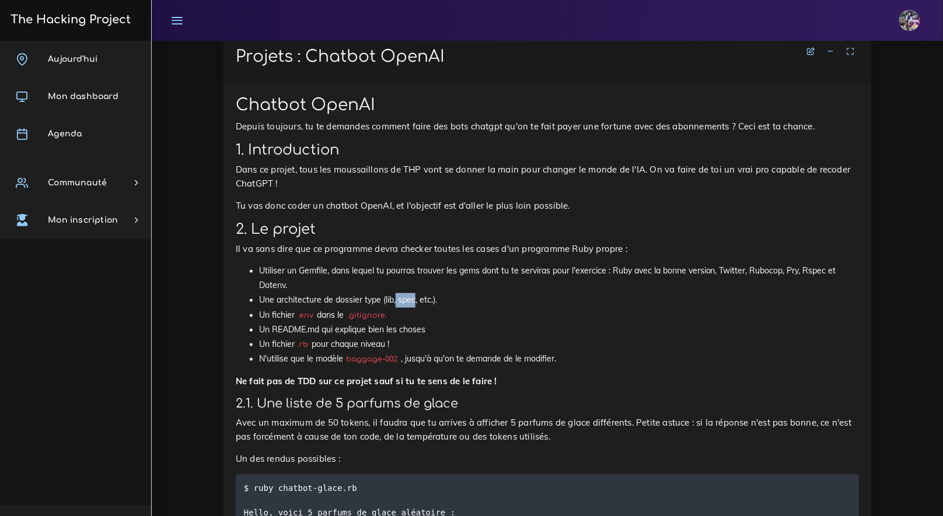
click at [398, 300] on li "Une architecture de dossier type (lib, spec, etc.)." at bounding box center [559, 300] width 600 height 15
drag, startPoint x: 398, startPoint y: 303, endPoint x: 409, endPoint y: 307, distance: 11.5
click at [409, 307] on li "Une architecture de dossier type (lib, spec, etc.)." at bounding box center [559, 300] width 600 height 15
click at [410, 307] on li "Une architecture de dossier type (lib, spec, etc.)." at bounding box center [559, 300] width 600 height 15
drag, startPoint x: 415, startPoint y: 303, endPoint x: 397, endPoint y: 300, distance: 18.4
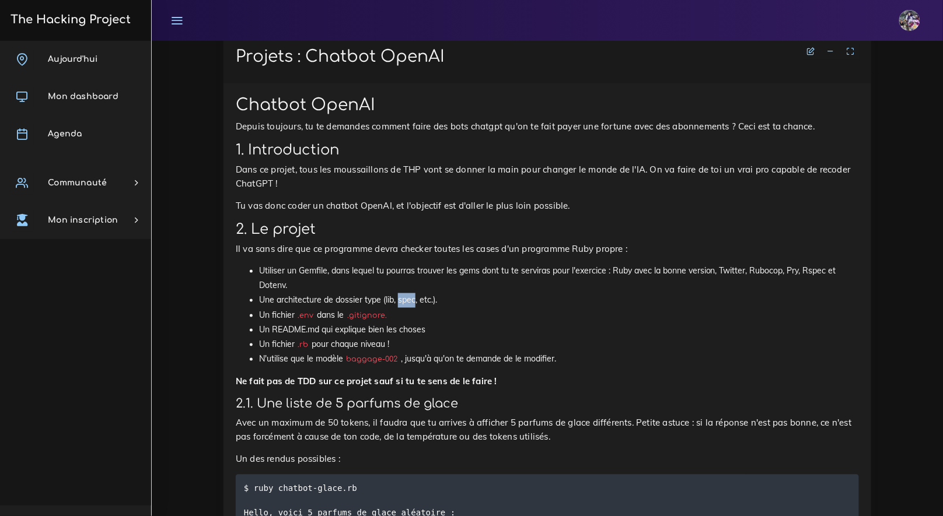
click at [397, 300] on li "Une architecture de dossier type (lib, spec, etc.)." at bounding box center [559, 300] width 600 height 15
click at [413, 309] on li "Un fichier .env dans le .gitignore." at bounding box center [559, 316] width 600 height 15
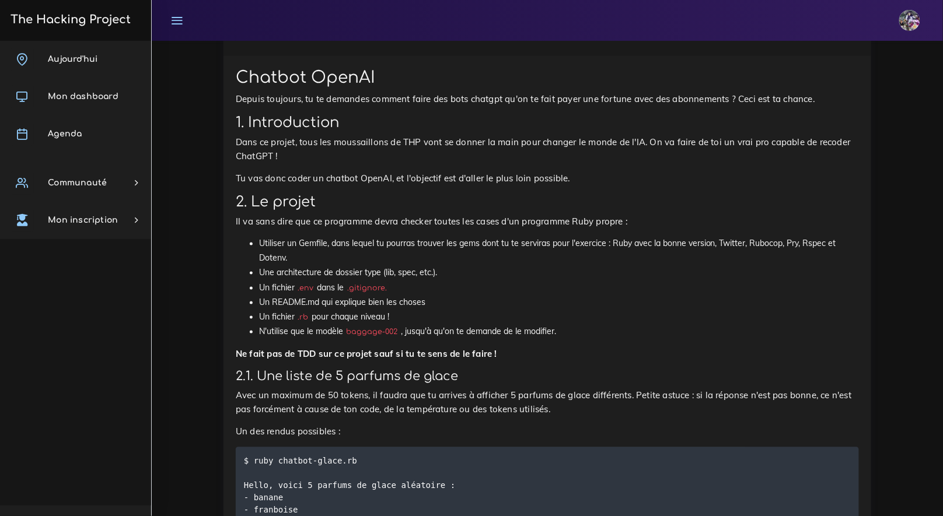
scroll to position [473, 0]
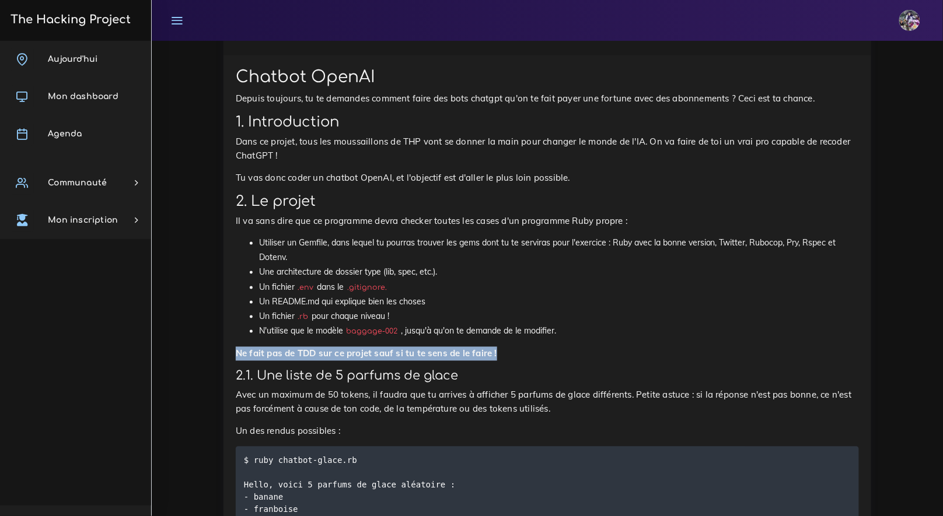
drag, startPoint x: 227, startPoint y: 349, endPoint x: 506, endPoint y: 352, distance: 278.8
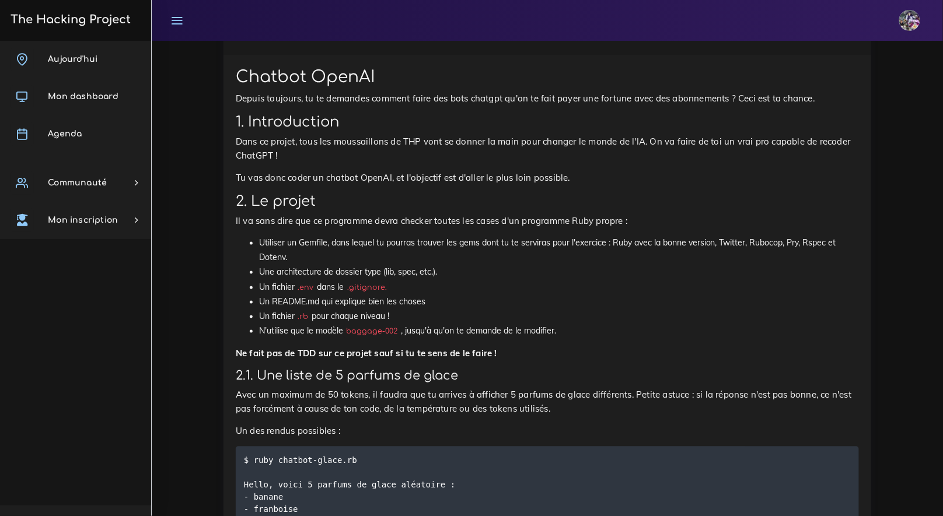
click at [240, 338] on ul "Utiliser un Gemfile, dans lequel tu pourras trouver les gems dont tu te servira…" at bounding box center [547, 287] width 623 height 103
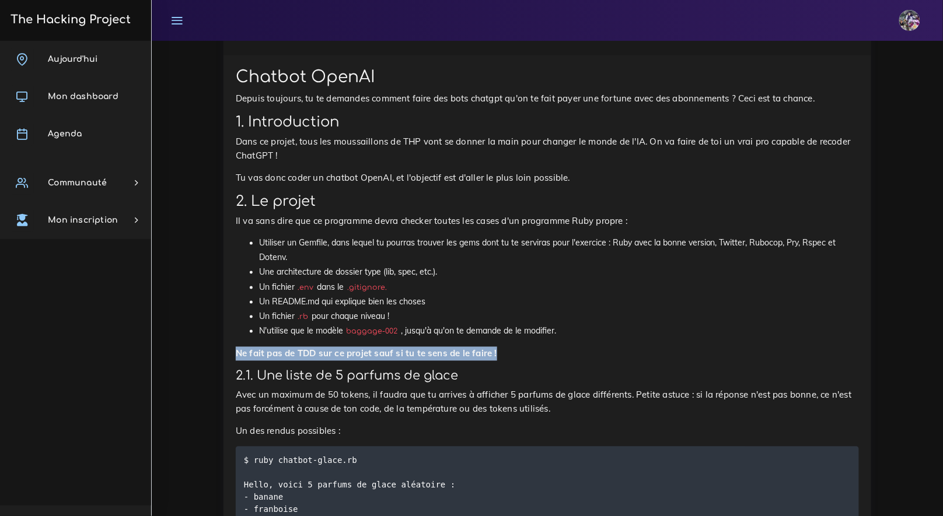
drag, startPoint x: 239, startPoint y: 358, endPoint x: 508, endPoint y: 352, distance: 269.0
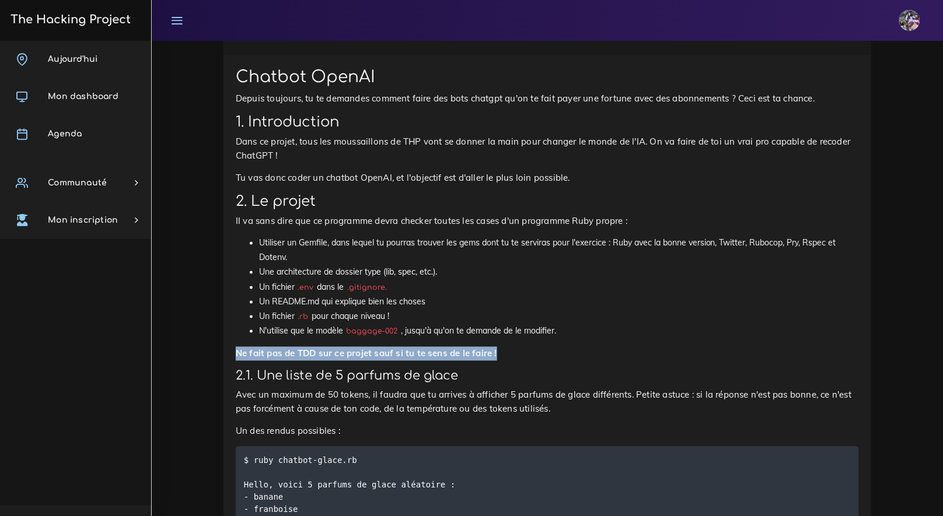
drag, startPoint x: 503, startPoint y: 349, endPoint x: 272, endPoint y: 347, distance: 230.4
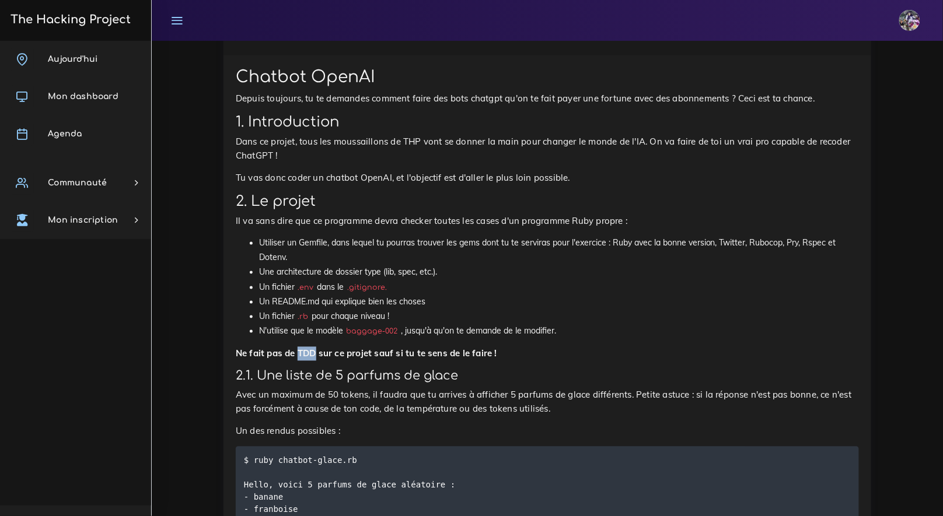
drag, startPoint x: 299, startPoint y: 356, endPoint x: 315, endPoint y: 356, distance: 16.3
click at [315, 356] on strong "Ne fait pas de TDD sur ce projet sauf si tu te sens de le faire !" at bounding box center [366, 353] width 261 height 11
drag, startPoint x: 321, startPoint y: 358, endPoint x: 502, endPoint y: 357, distance: 180.2
click at [502, 357] on p "Ne fait pas de TDD sur ce projet sauf si tu te sens de le faire !" at bounding box center [547, 354] width 623 height 14
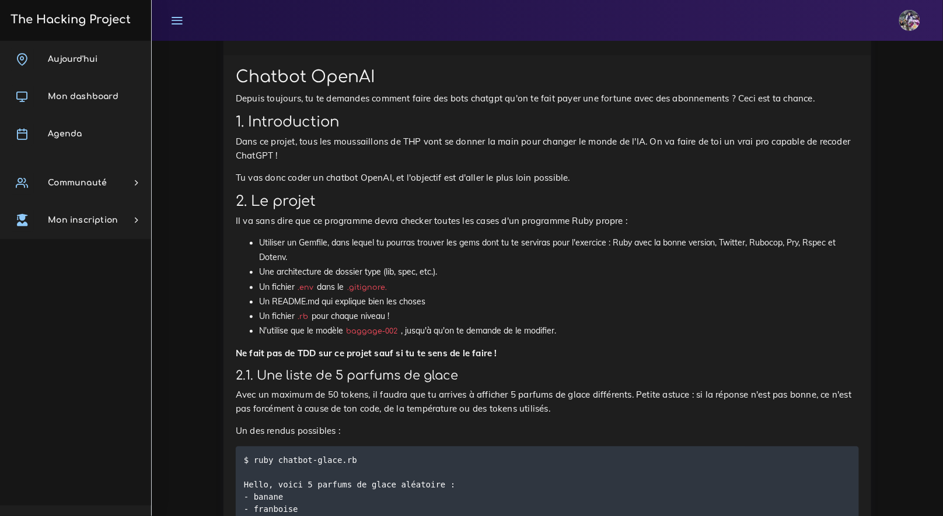
click at [524, 351] on p "Ne fait pas de TDD sur ce projet sauf si tu te sens de le faire !" at bounding box center [547, 354] width 623 height 14
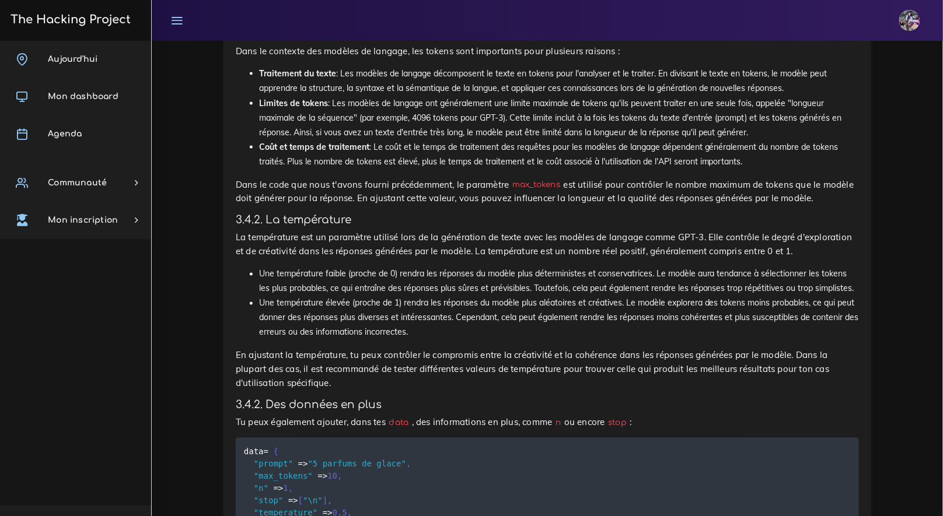
scroll to position [6176, 0]
drag, startPoint x: 258, startPoint y: 252, endPoint x: 426, endPoint y: 251, distance: 168.0
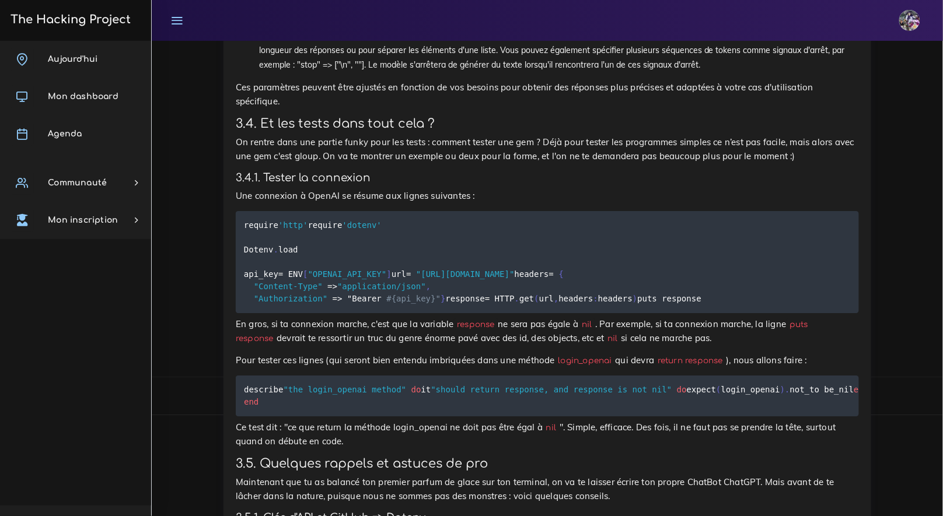
scroll to position [6857, 0]
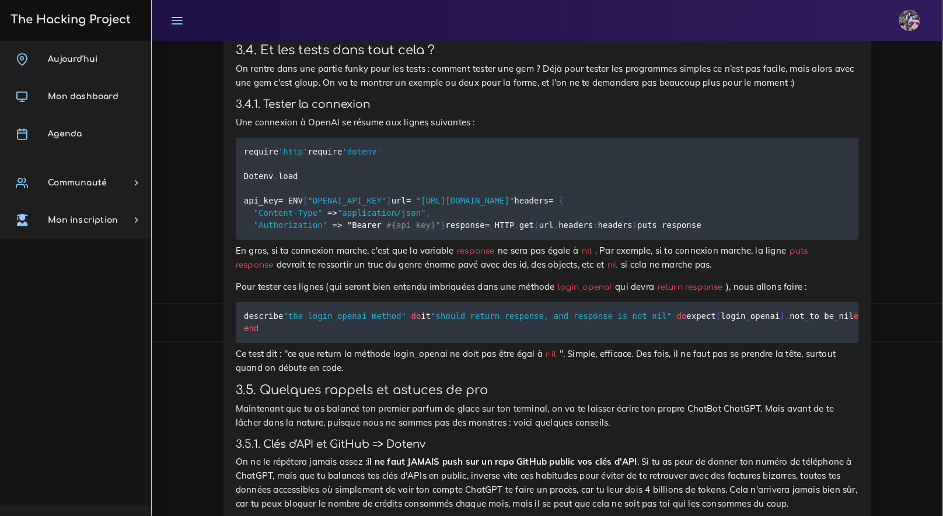
drag, startPoint x: 392, startPoint y: 358, endPoint x: 244, endPoint y: 291, distance: 162.4
copy code ""prompt" = > "5 parfums de glace" , "max_tokens" = > 10 , "n" = > 1 , "stop" = …"
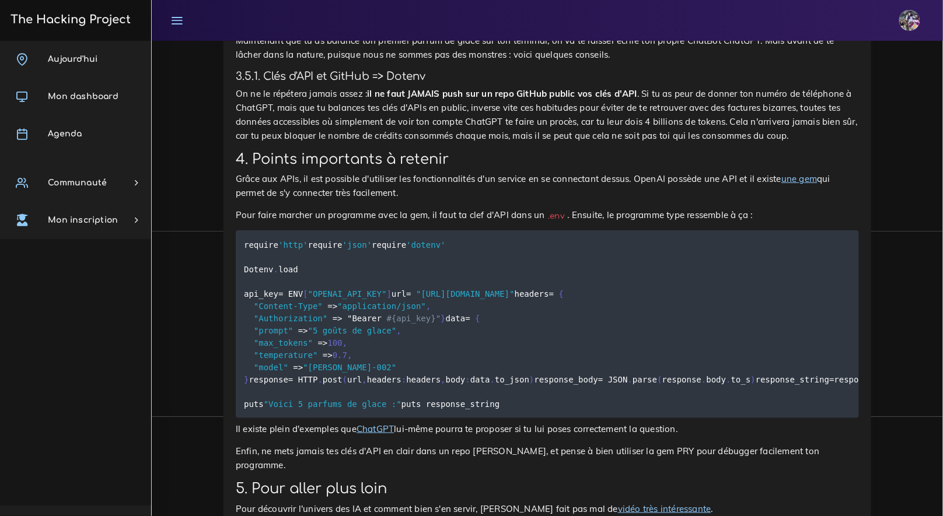
scroll to position [7225, 0]
drag, startPoint x: 320, startPoint y: 291, endPoint x: 243, endPoint y: 295, distance: 76.5
drag, startPoint x: 243, startPoint y: 293, endPoint x: 374, endPoint y: 446, distance: 201.4
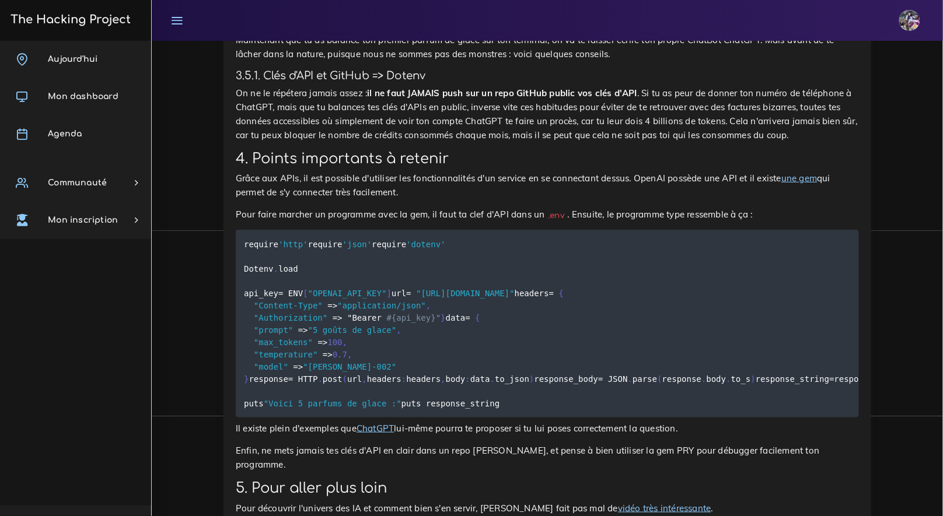
copy code "require 'http' require 'dotenv' Dotenv . load api_key = ENV [ "OPENAI_API_KEY" …"
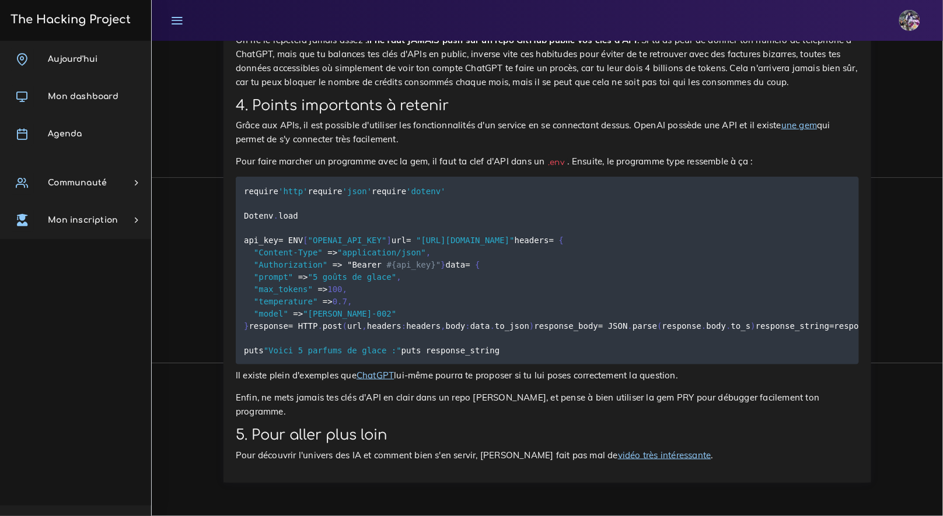
scroll to position [7459, 0]
copy code "require 'http' require 'dotenv' Dotenv . load api_key = ENV [ "OPENAI_API_KEY" …"
drag, startPoint x: 244, startPoint y: 317, endPoint x: 267, endPoint y: 345, distance: 36.5
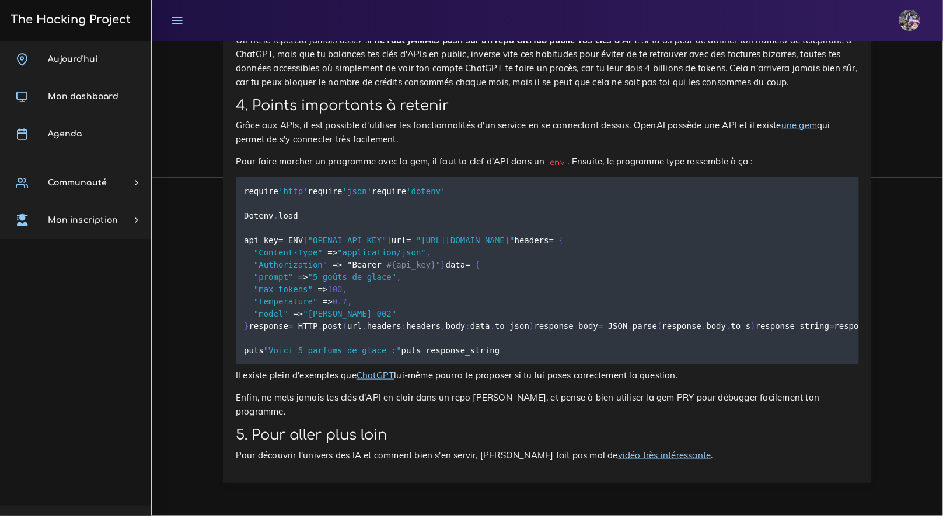
copy code "describe "the login_openai method" do it "should return response, and response …"
drag, startPoint x: 230, startPoint y: 229, endPoint x: 388, endPoint y: 279, distance: 165.3
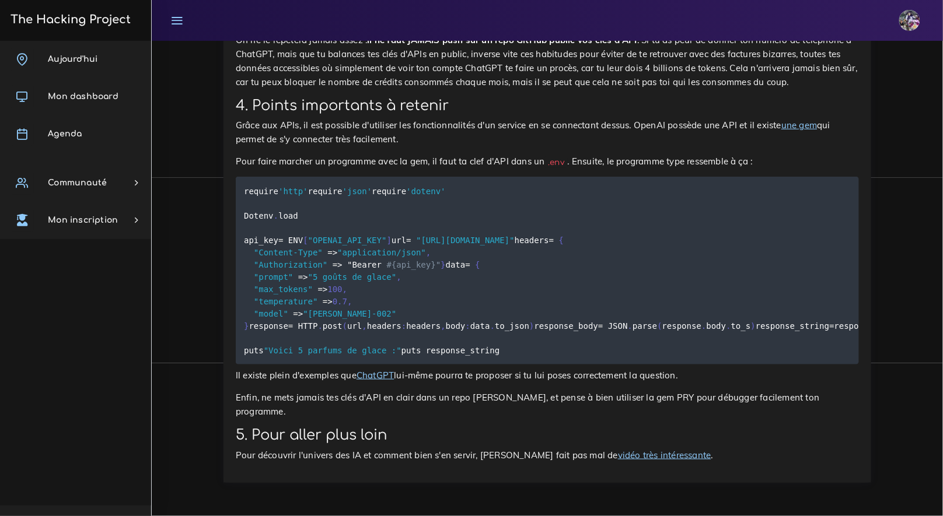
click at [388, 29] on h4 "3.5.1. Clés d'API et GitHub => Dotenv" at bounding box center [547, 22] width 623 height 13
click at [513, 29] on h4 "3.5.1. Clés d'API et GitHub => Dotenv" at bounding box center [547, 22] width 623 height 13
drag, startPoint x: 244, startPoint y: 136, endPoint x: 407, endPoint y: 438, distance: 342.4
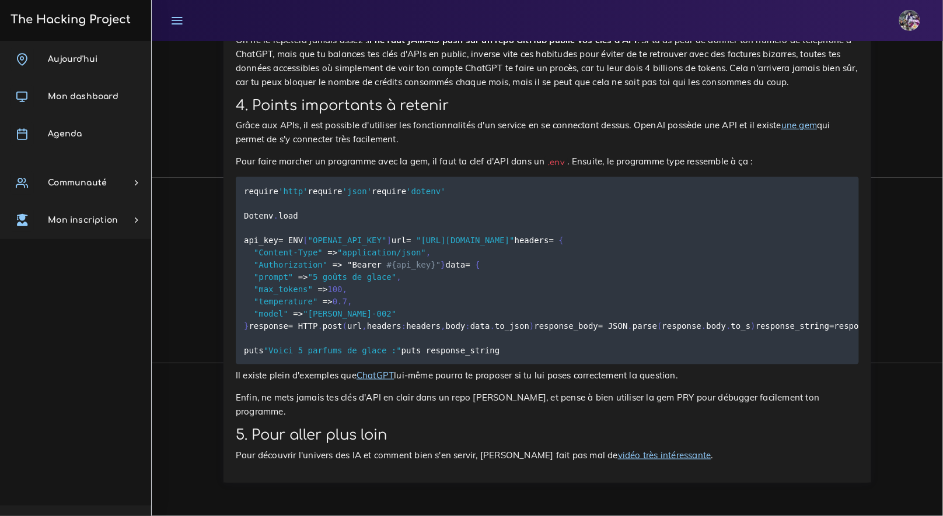
click at [424, 365] on pre "require 'http' require 'json' require 'dotenv' Dotenv . load api_key = ENV [ "O…" at bounding box center [547, 271] width 623 height 188
copy code "require 'http' require 'json' require 'dotenv' Dotenv . load api_key = ENV [ "O…"
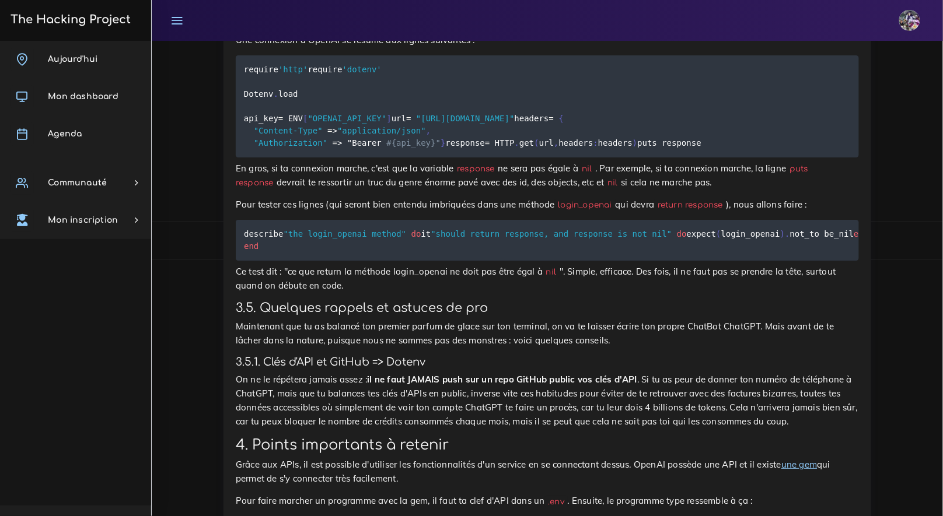
scroll to position [6966, 0]
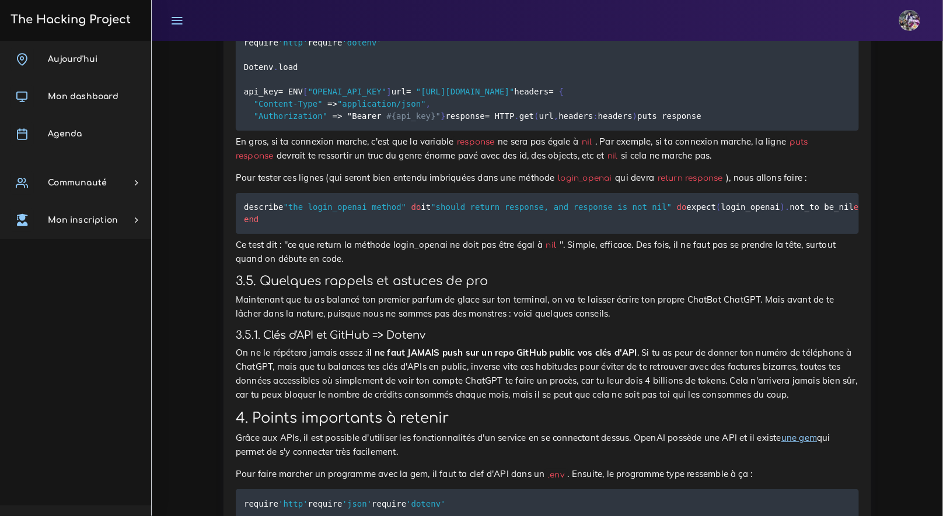
click at [93, 13] on h3 "The Hacking Project" at bounding box center [69, 19] width 124 height 13
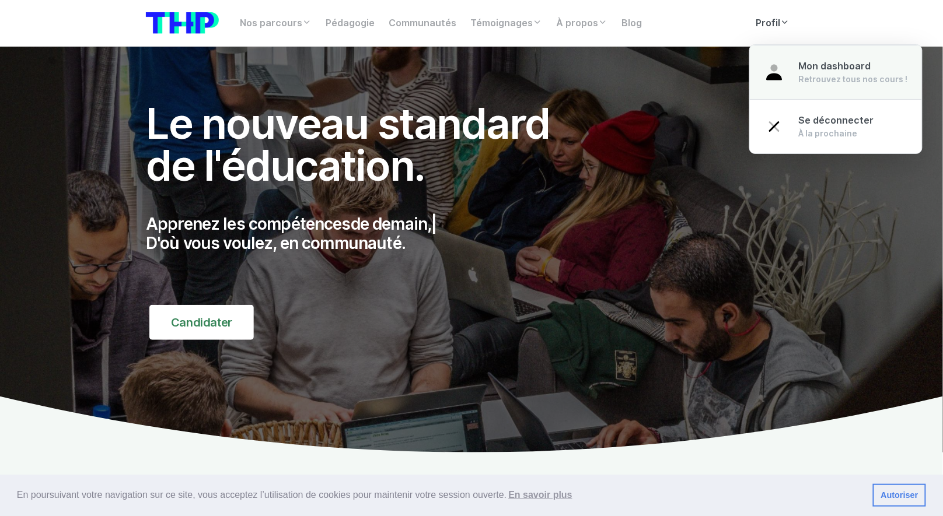
click at [806, 66] on span "Mon dashboard" at bounding box center [835, 66] width 72 height 11
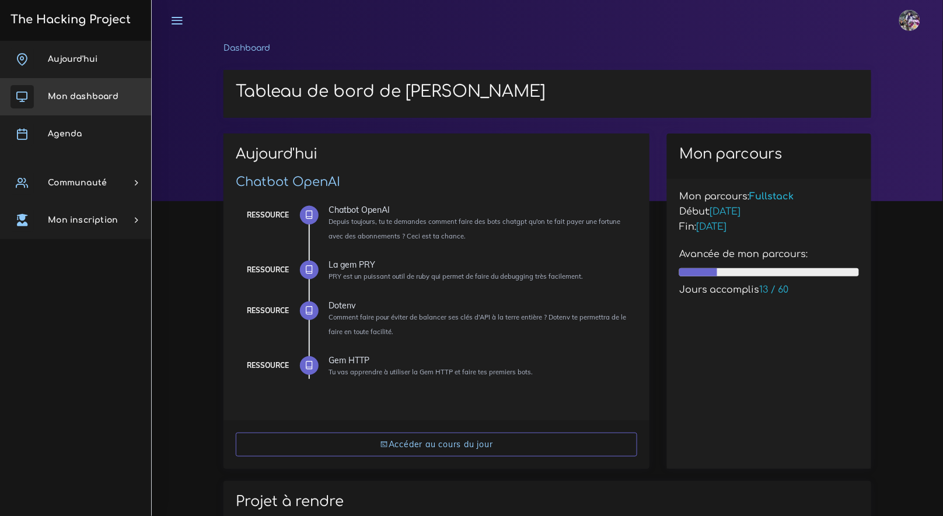
click at [75, 101] on link "Mon dashboard" at bounding box center [75, 96] width 151 height 37
click at [77, 124] on link "Agenda" at bounding box center [75, 133] width 151 height 37
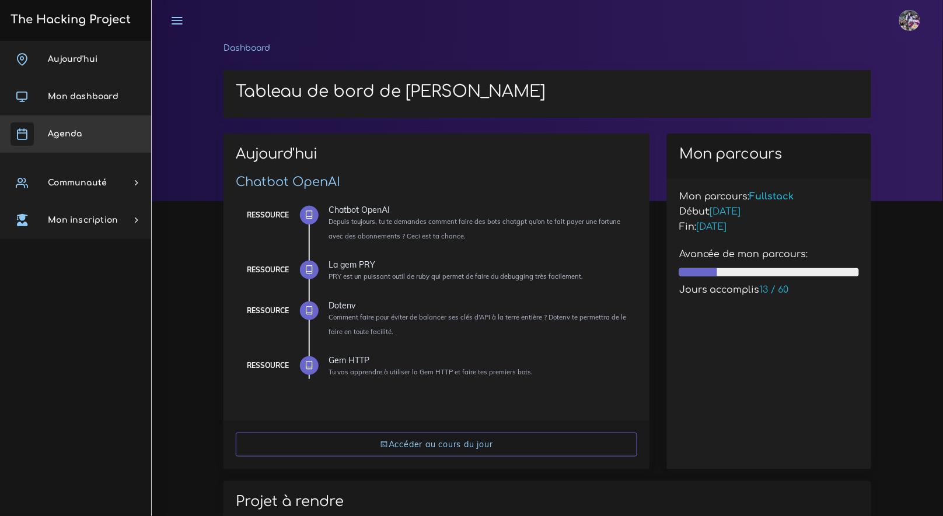
drag, startPoint x: 78, startPoint y: 125, endPoint x: 69, endPoint y: 136, distance: 13.8
click at [78, 125] on link "Agenda" at bounding box center [75, 133] width 151 height 37
click at [72, 135] on span "Agenda" at bounding box center [65, 133] width 34 height 9
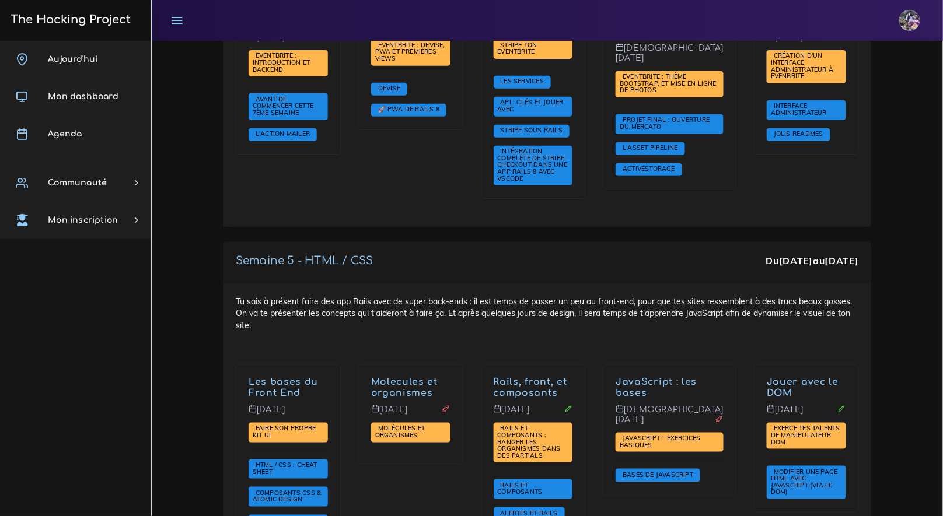
scroll to position [2988, 0]
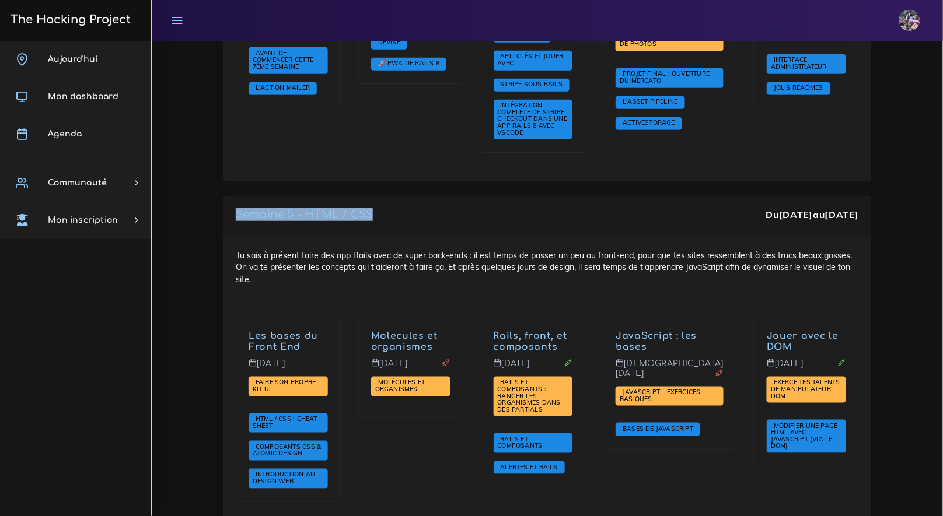
drag, startPoint x: 232, startPoint y: 148, endPoint x: 395, endPoint y: 166, distance: 164.3
click at [395, 196] on div "Semaine 5 - HTML / CSS Du [DATE] au [DATE]" at bounding box center [546, 216] width 647 height 41
click at [386, 237] on div "Tu sais à présent faire des app Rails avec de super back-ends : il est temps de…" at bounding box center [546, 383] width 647 height 292
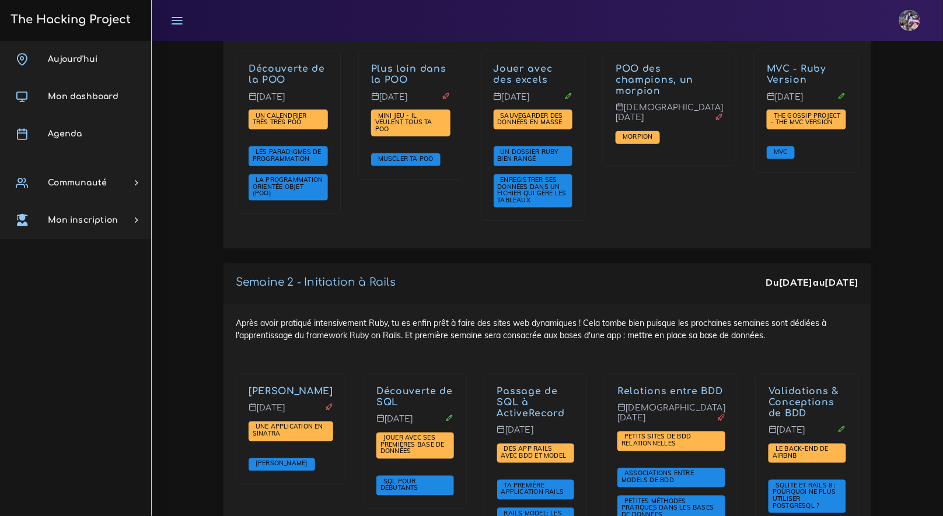
scroll to position [1599, 0]
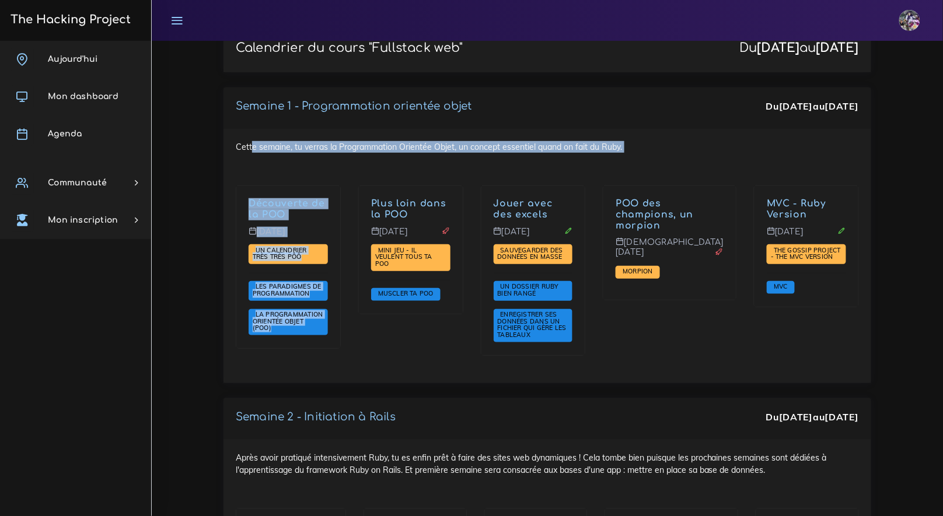
drag, startPoint x: 248, startPoint y: 113, endPoint x: 475, endPoint y: 127, distance: 227.9
click at [475, 129] on div "Cette semaine, tu verras la Programmation Orientée Objet, un concept essentiel …" at bounding box center [546, 256] width 647 height 254
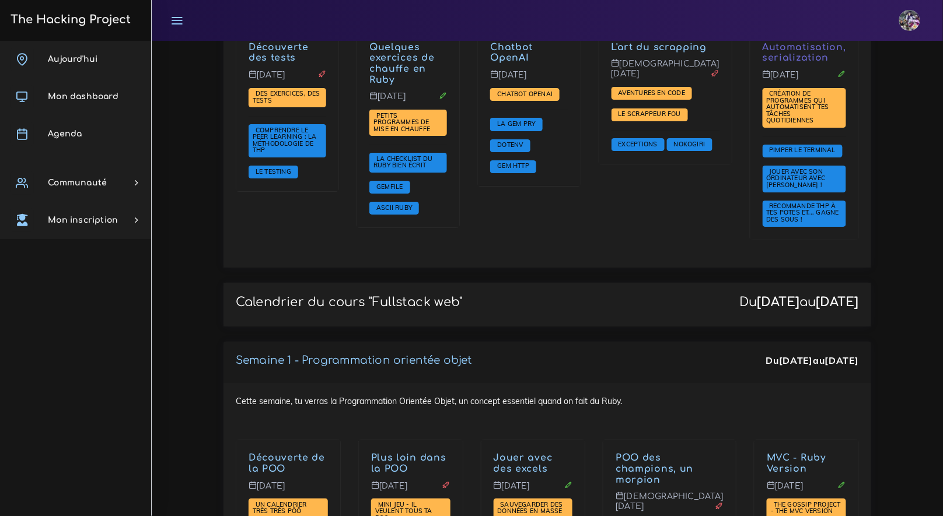
scroll to position [1407, 0]
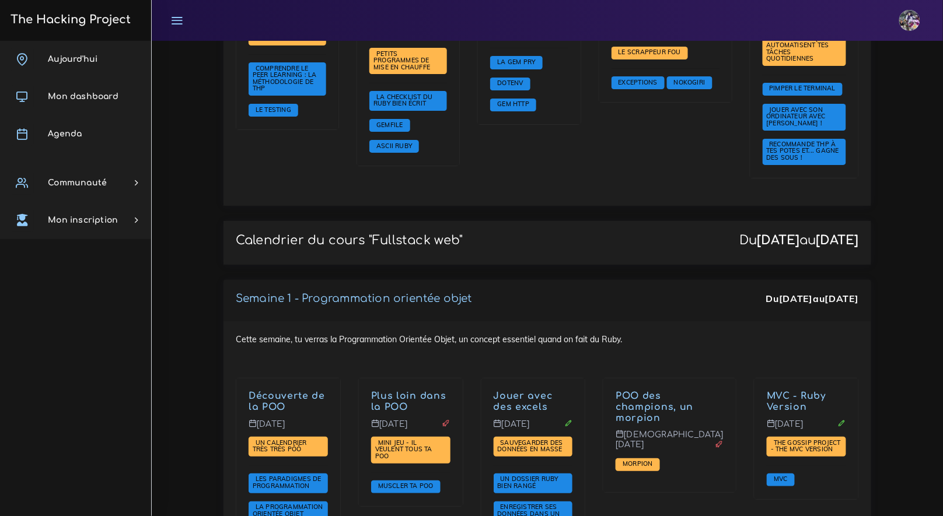
drag, startPoint x: 764, startPoint y: 201, endPoint x: 846, endPoint y: 227, distance: 86.3
click at [846, 227] on div "Calendrier du cours "Fullstack web" Du 22 sept. au 21 nov." at bounding box center [546, 242] width 647 height 43
click at [848, 225] on div "Calendrier du cours "Fullstack web" Du 22 sept. au 21 nov." at bounding box center [546, 242] width 647 height 43
drag, startPoint x: 855, startPoint y: 215, endPoint x: 741, endPoint y: 220, distance: 113.3
click at [741, 221] on div "Calendrier du cours "Fullstack web" Du 22 sept. au 21 nov." at bounding box center [546, 242] width 647 height 43
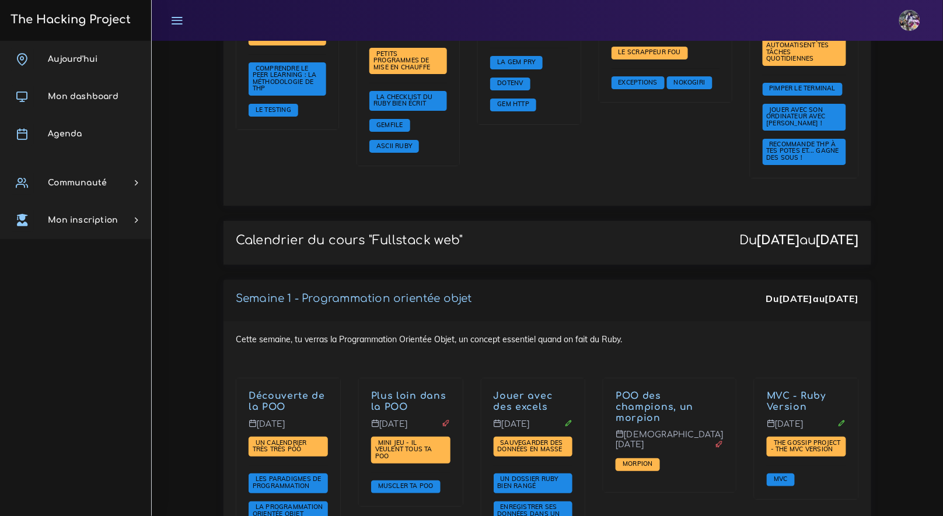
click at [700, 221] on div "Calendrier du cours "Fullstack web" Du 22 sept. au 21 nov." at bounding box center [546, 242] width 647 height 43
drag, startPoint x: 703, startPoint y: 210, endPoint x: 859, endPoint y: 208, distance: 155.8
click at [859, 221] on div "Calendrier du cours "Fullstack web" Du 22 sept. au 21 nov." at bounding box center [546, 242] width 647 height 43
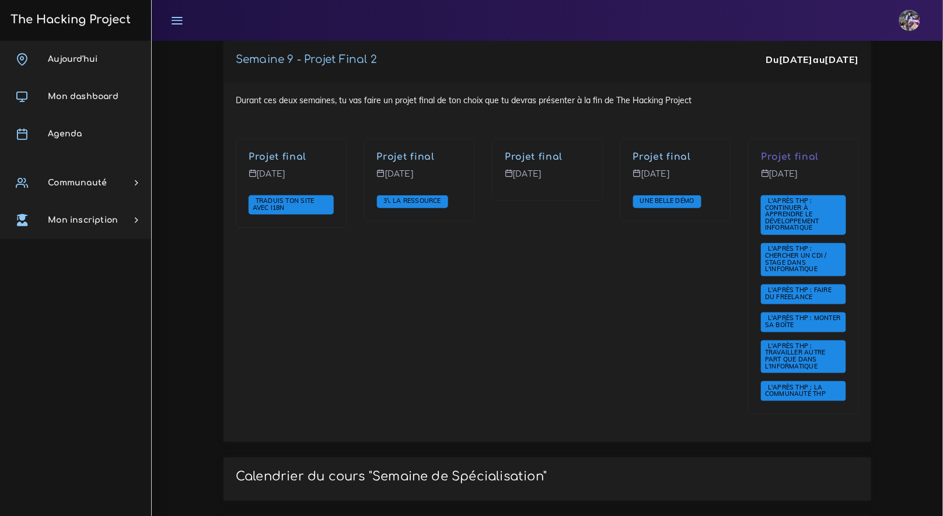
scroll to position [4518, 0]
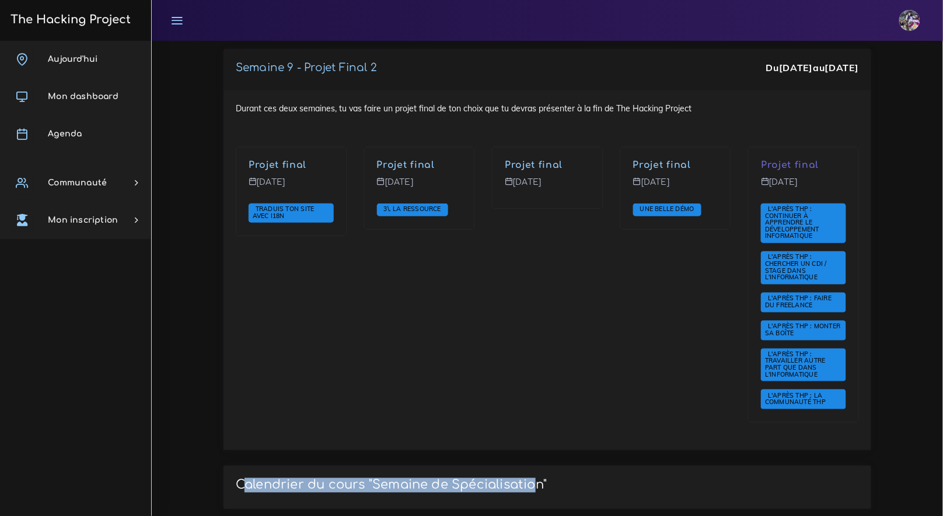
drag, startPoint x: 319, startPoint y: 395, endPoint x: 529, endPoint y: 400, distance: 210.0
click at [529, 478] on p "Calendrier du cours "Semaine de Spécialisation"" at bounding box center [391, 485] width 311 height 15
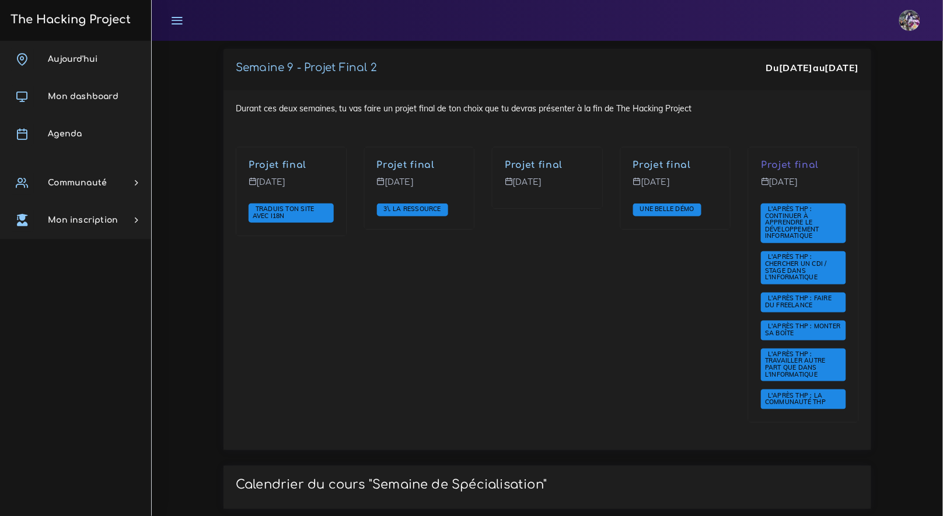
click at [602, 466] on div "Calendrier du cours "Semaine de Spécialisation"" at bounding box center [546, 487] width 647 height 43
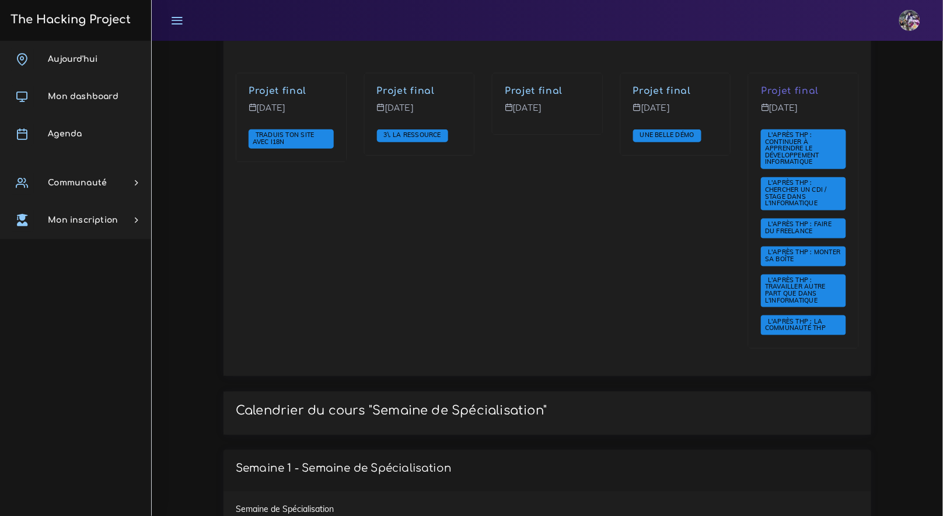
scroll to position [4626, 0]
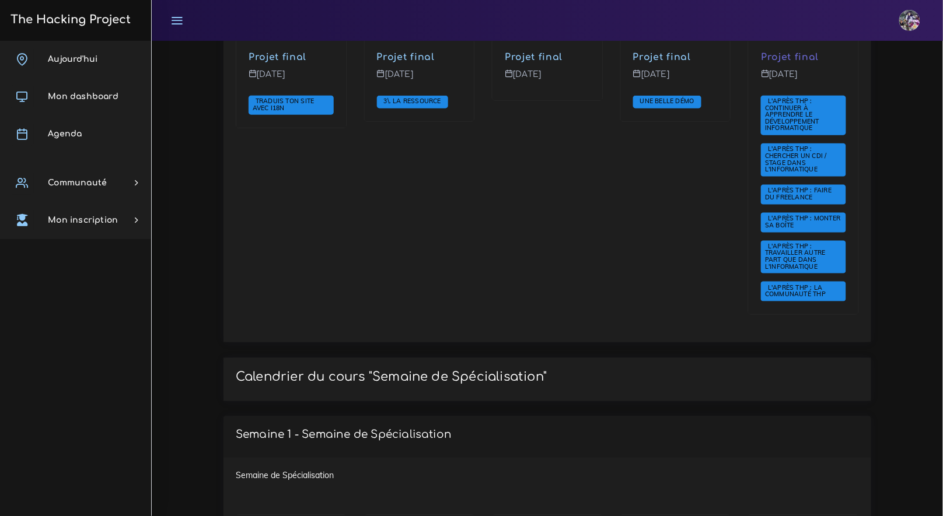
drag, startPoint x: 239, startPoint y: 291, endPoint x: 607, endPoint y: 306, distance: 368.4
click at [607, 358] on div "Calendrier du cours "Semaine de Spécialisation"" at bounding box center [546, 379] width 647 height 43
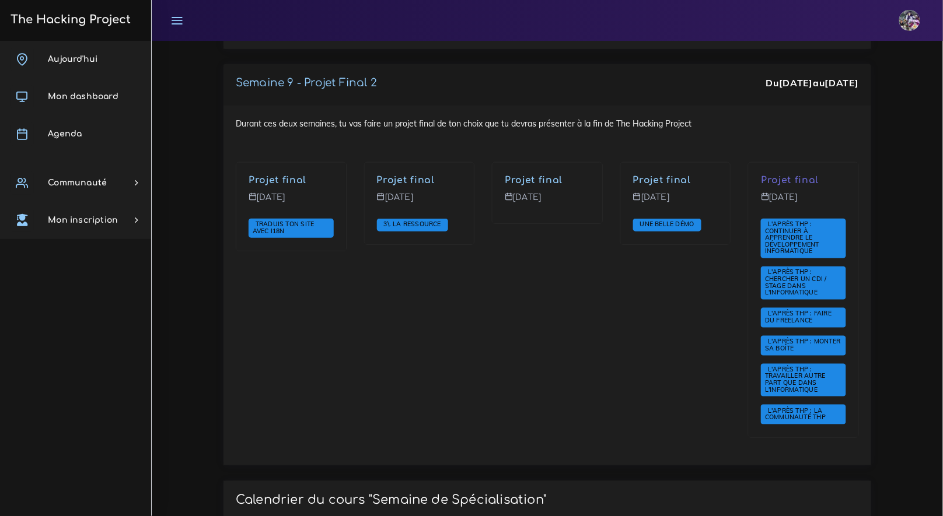
scroll to position [4734, 0]
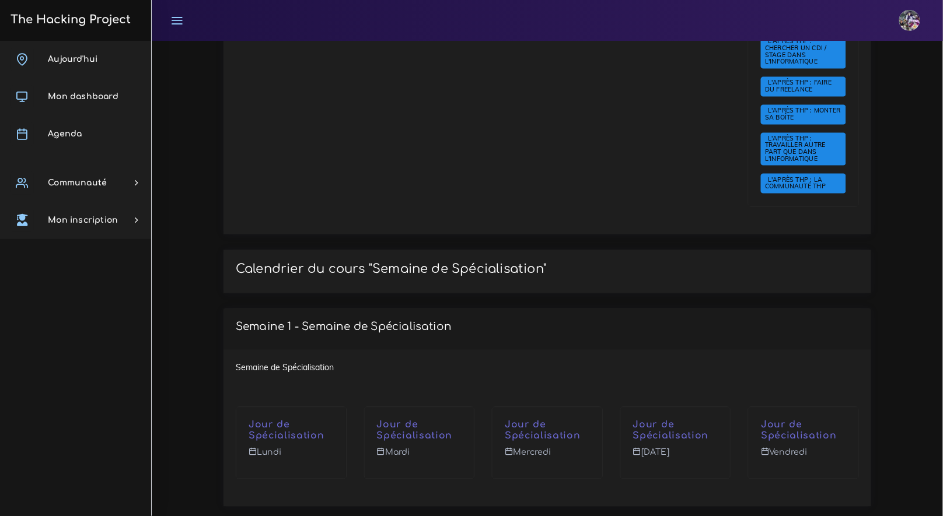
click at [366, 309] on div "Semaine 1 - Semaine de Spécialisation" at bounding box center [546, 329] width 647 height 41
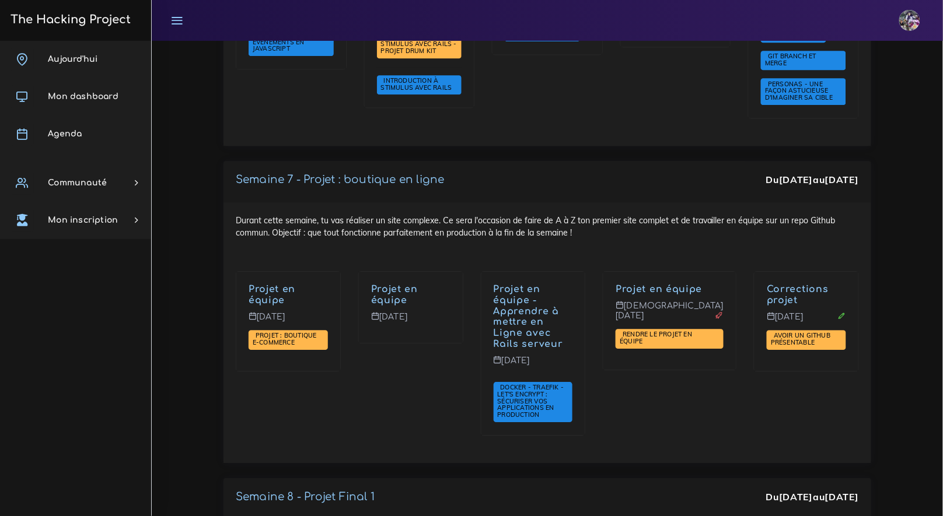
scroll to position [3720, 0]
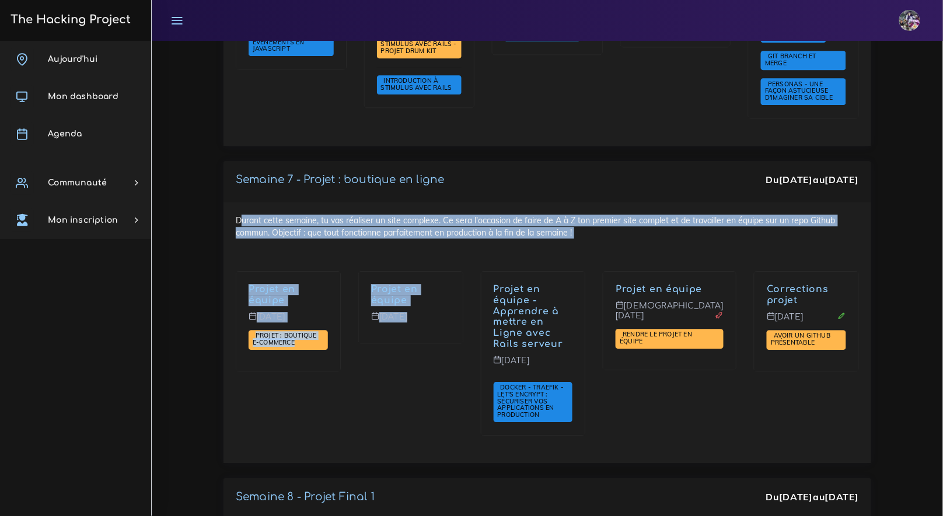
drag, startPoint x: 238, startPoint y: 155, endPoint x: 585, endPoint y: 176, distance: 347.7
click at [585, 202] on div "Durant cette semaine, tu vas réaliser un site complexe. Ce sera l'occasion de f…" at bounding box center [546, 332] width 647 height 261
click at [584, 202] on div "Durant cette semaine, tu vas réaliser un site complexe. Ce sera l'occasion de f…" at bounding box center [546, 332] width 647 height 261
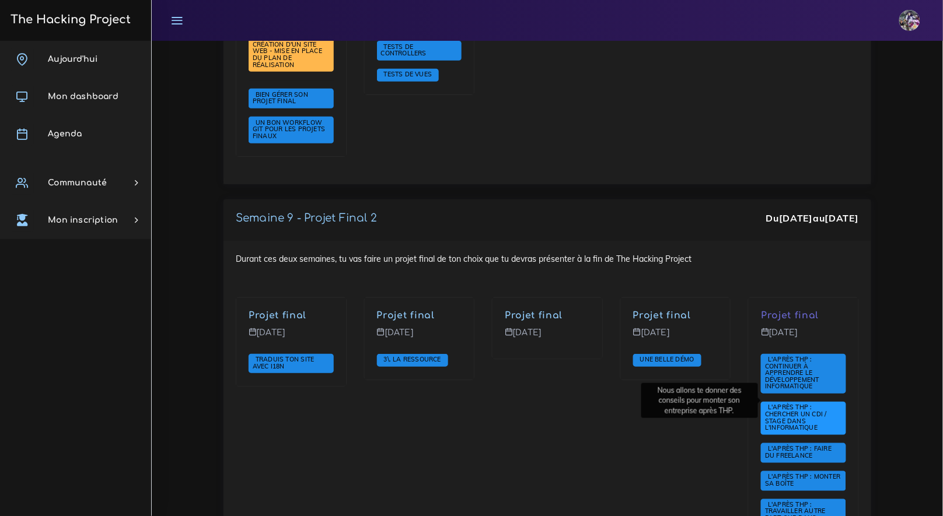
scroll to position [4431, 0]
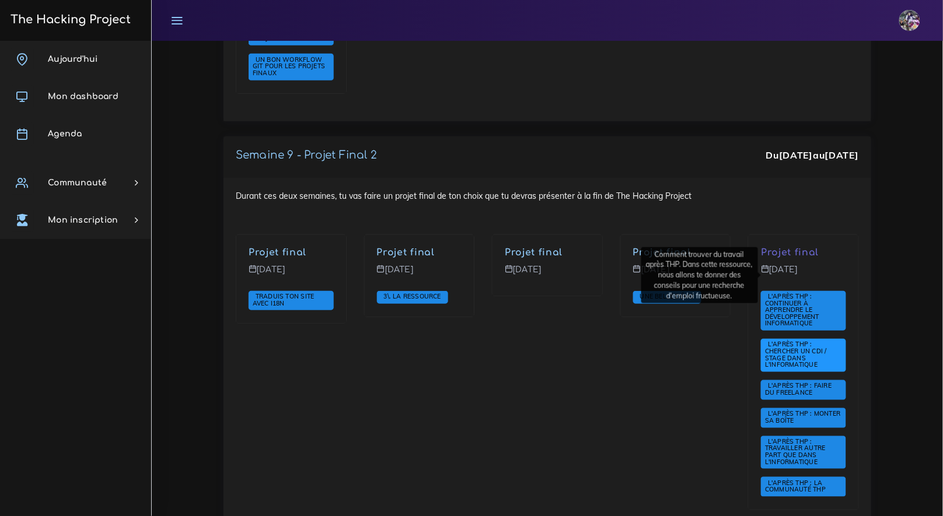
click at [792, 340] on span "L'après THP : Chercher un CDI / Stage dans l'informatique" at bounding box center [796, 354] width 62 height 29
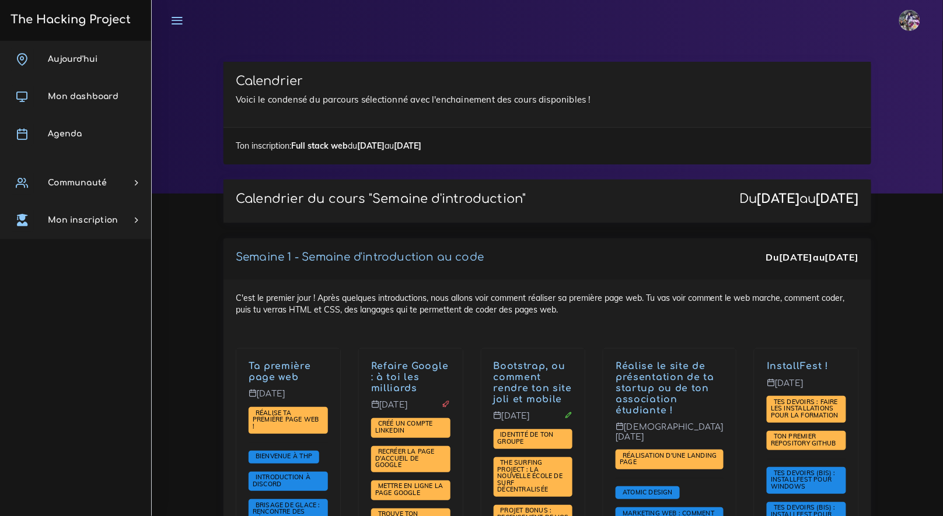
scroll to position [0, 0]
